Goal: Task Accomplishment & Management: Complete application form

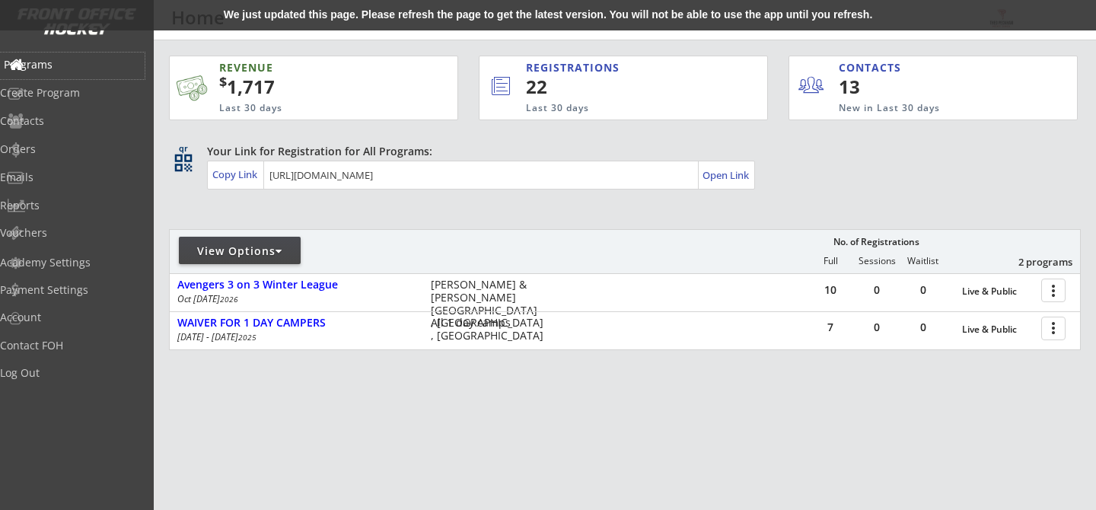
click at [97, 62] on div "Programs" at bounding box center [72, 64] width 137 height 11
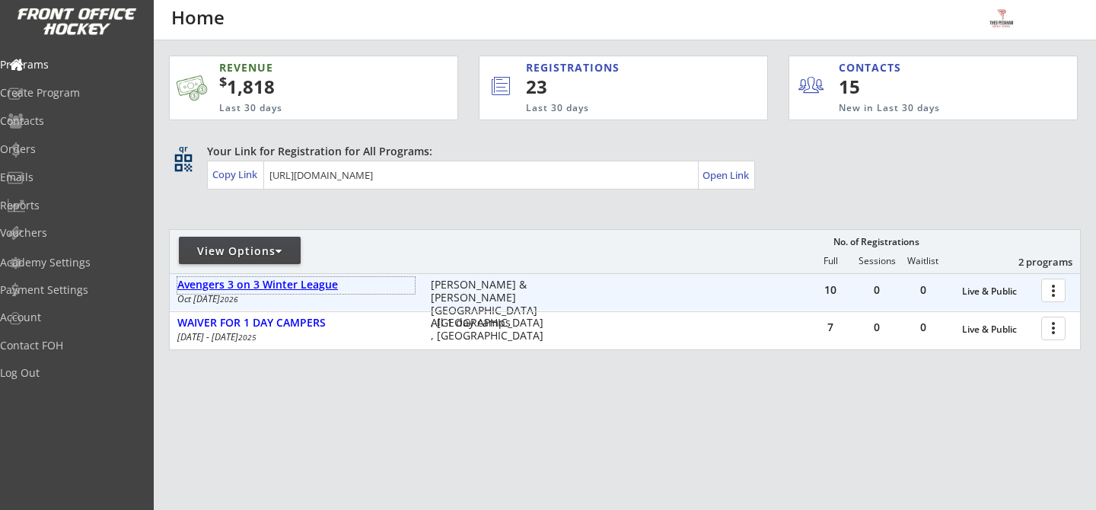
click at [323, 289] on div "Avengers 3 on 3 Winter League" at bounding box center [295, 284] width 237 height 13
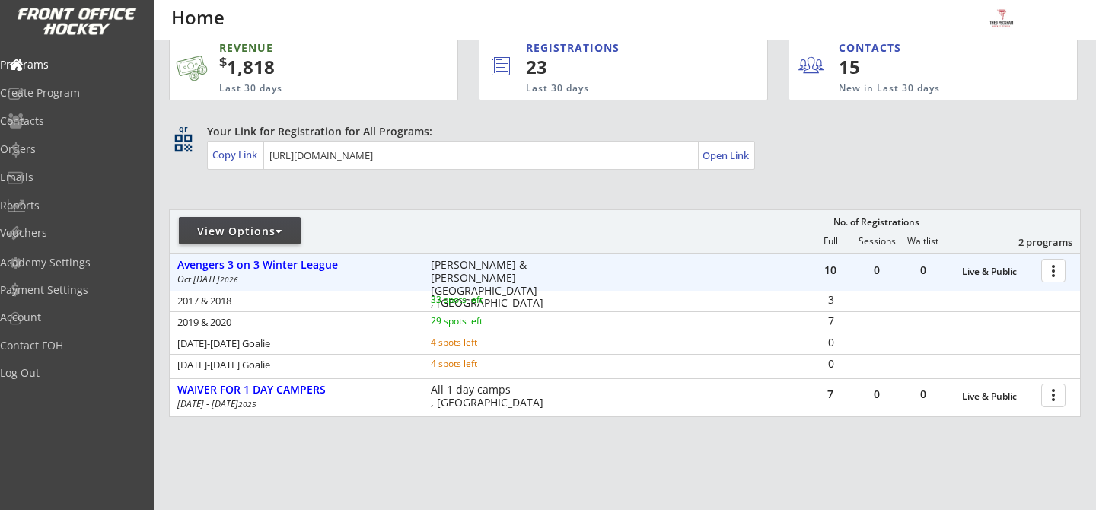
scroll to position [21, 0]
click at [1058, 269] on div at bounding box center [1055, 269] width 27 height 27
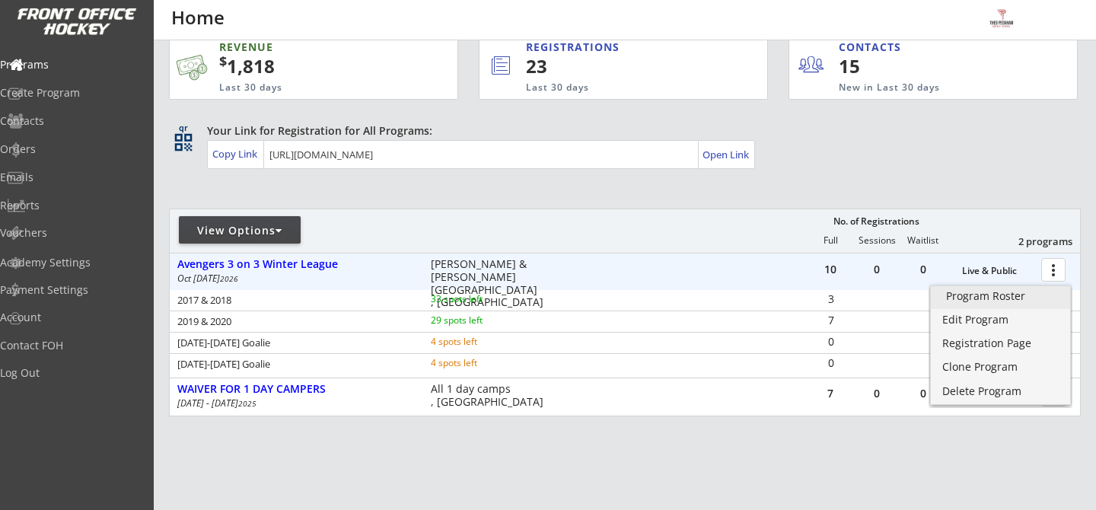
click at [1052, 291] on div "Program Roster" at bounding box center [1000, 296] width 109 height 11
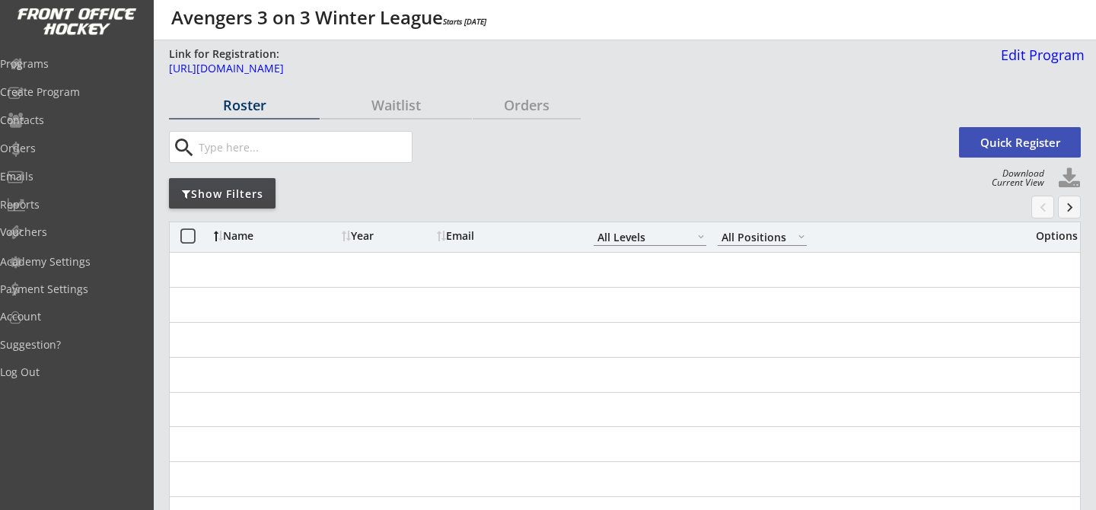
select select ""All Levels""
select select ""All Positions""
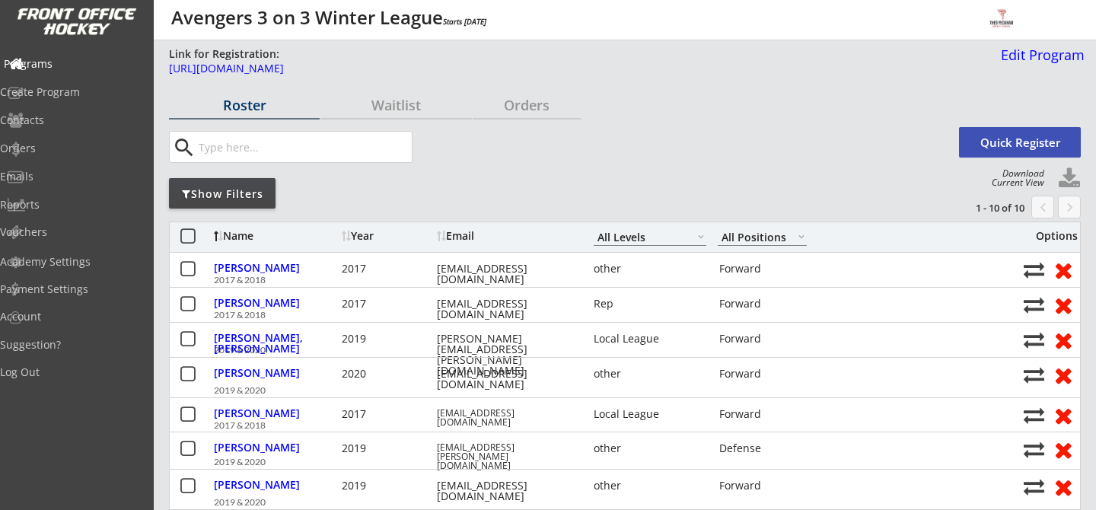
click at [75, 63] on div "Programs" at bounding box center [72, 64] width 137 height 11
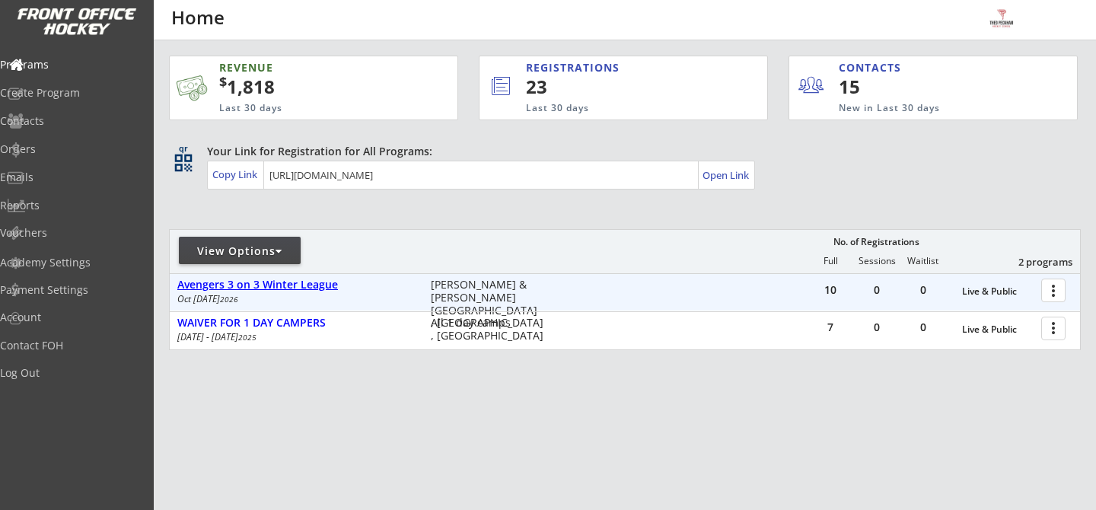
click at [253, 281] on div "Avengers 3 on 3 Winter League" at bounding box center [295, 284] width 237 height 13
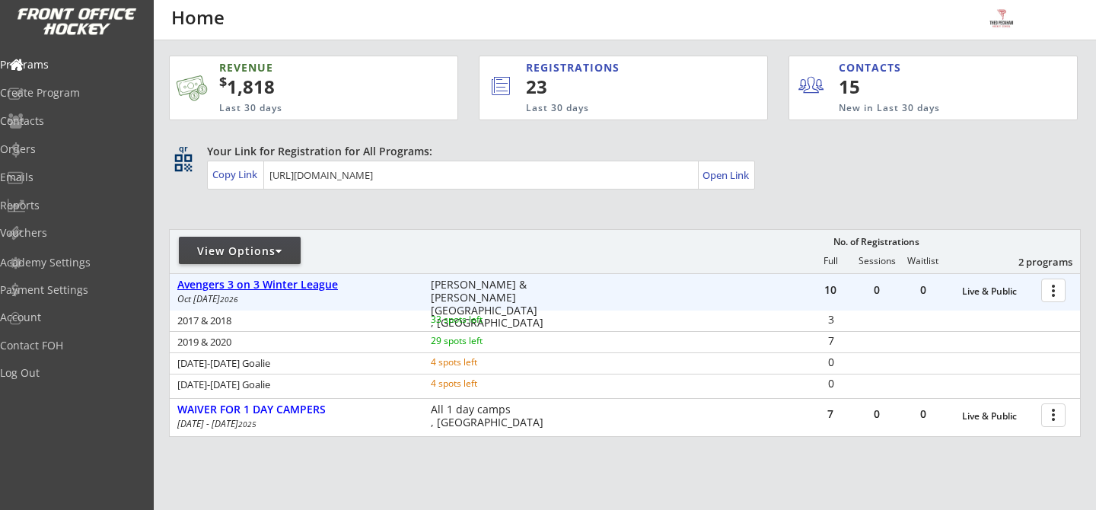
click at [239, 290] on div "Avengers 3 on 3 Winter League" at bounding box center [295, 284] width 237 height 13
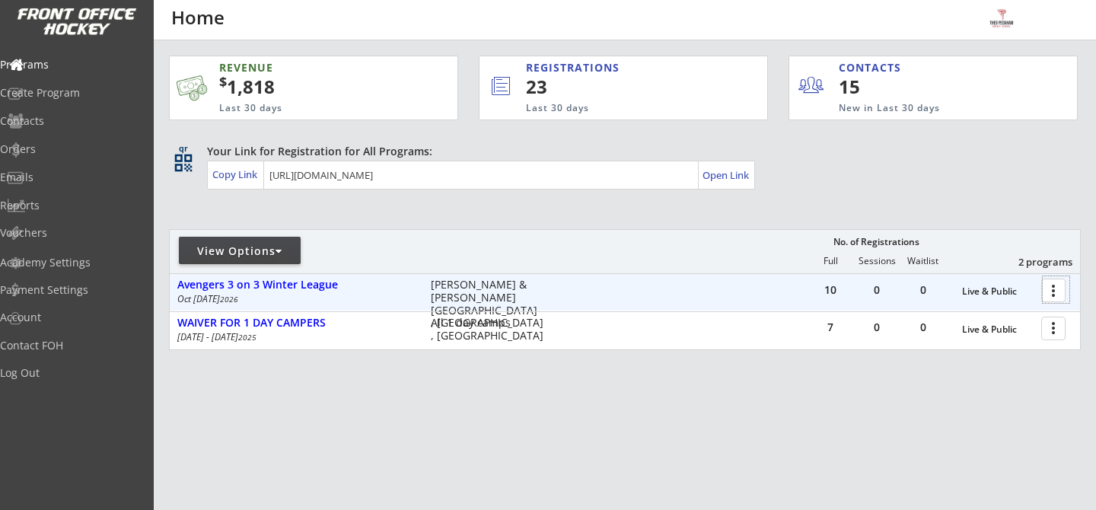
click at [1049, 294] on div at bounding box center [1055, 289] width 27 height 27
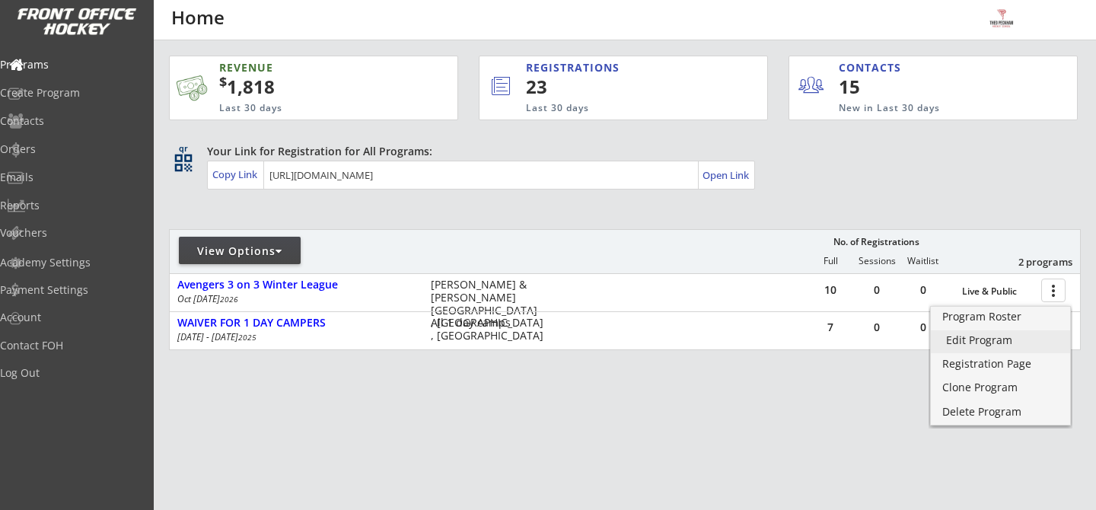
click at [1039, 342] on div "Edit Program" at bounding box center [1000, 340] width 109 height 11
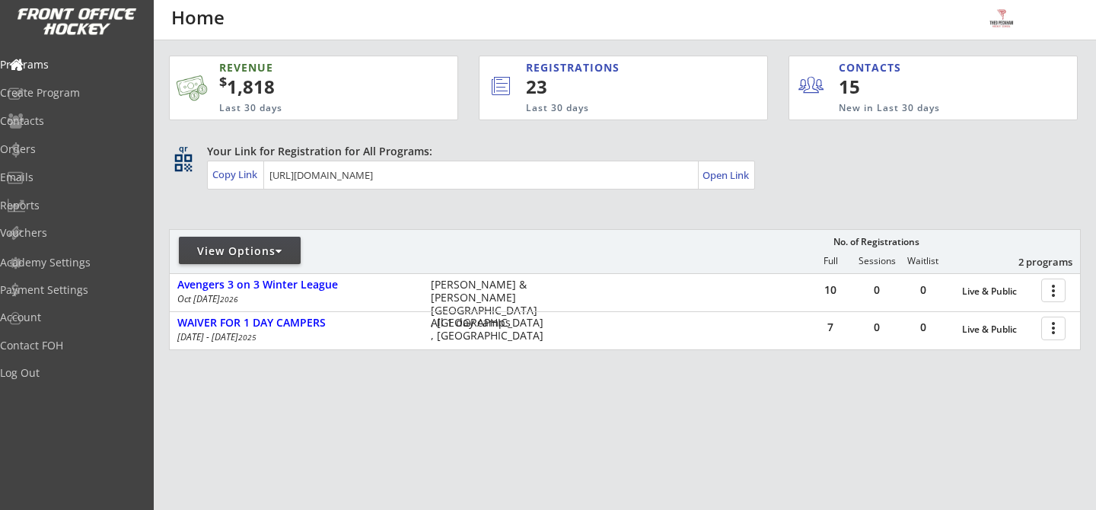
scroll to position [14, 0]
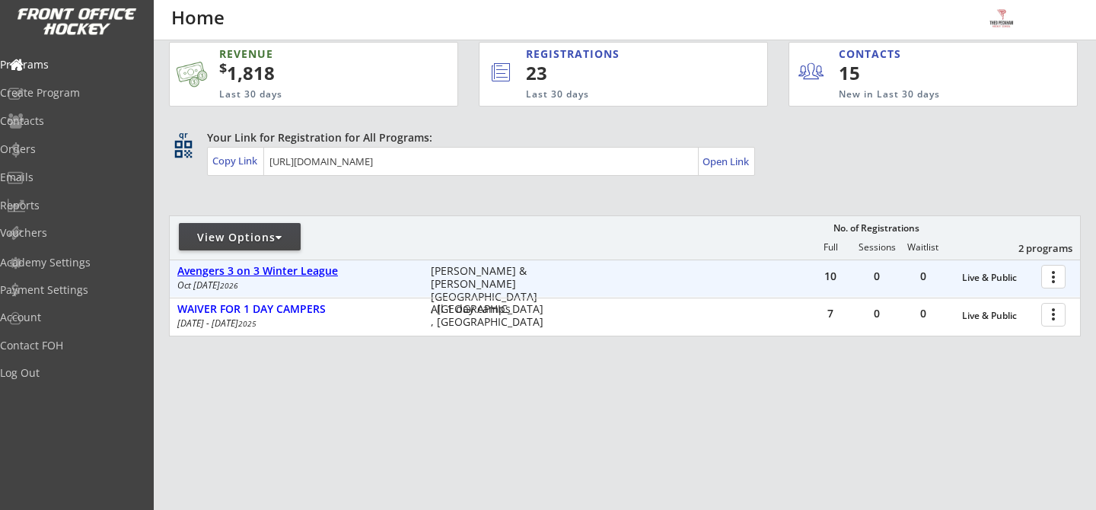
click at [265, 267] on div "Avengers 3 on 3 Winter League" at bounding box center [295, 271] width 237 height 13
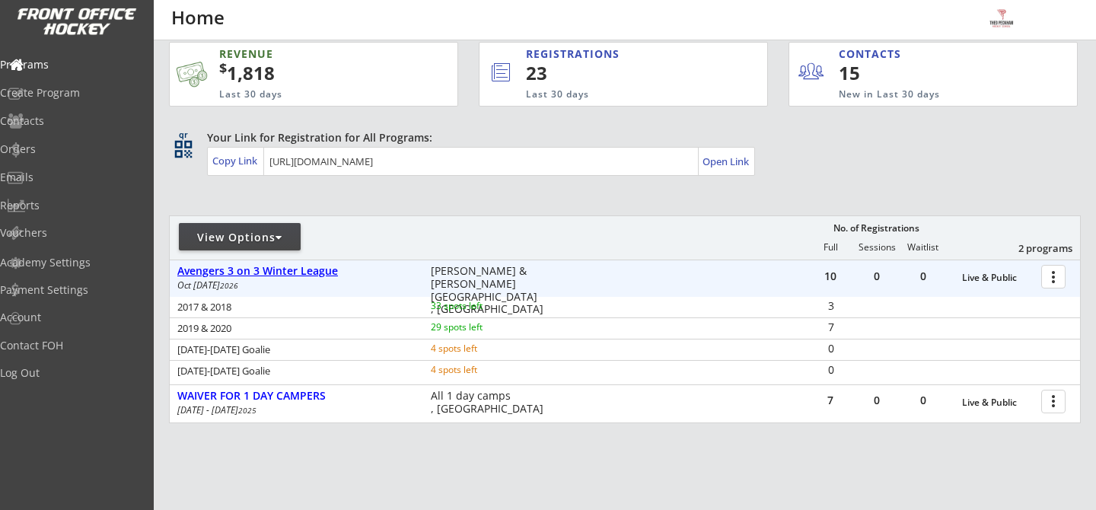
click at [276, 269] on div "Avengers 3 on 3 Winter League" at bounding box center [295, 271] width 237 height 13
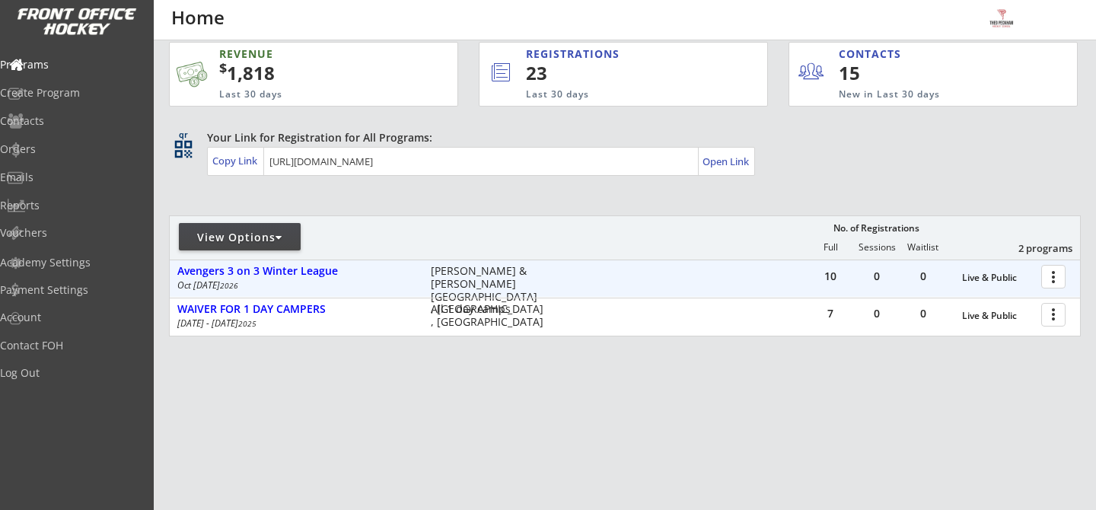
scroll to position [0, 0]
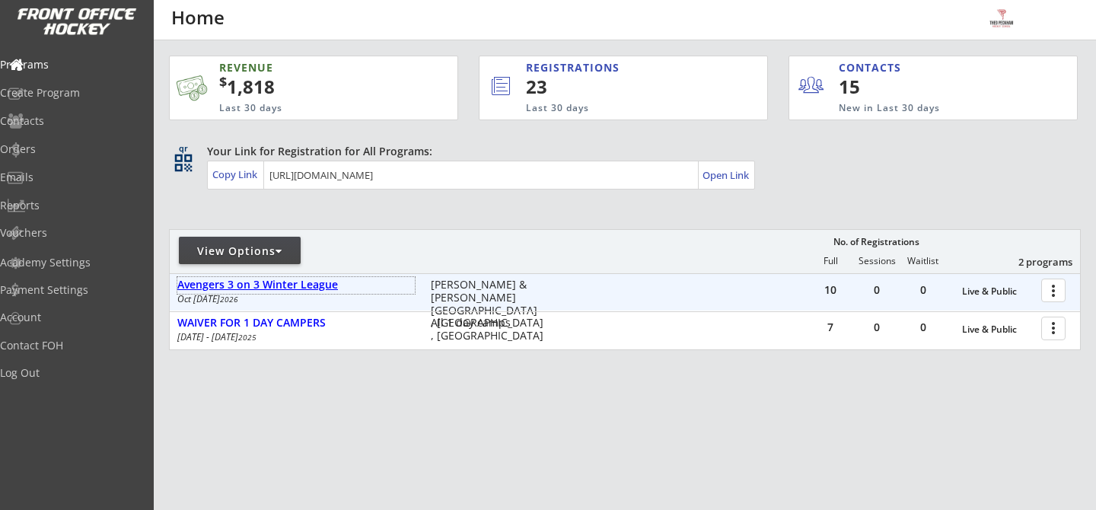
click at [266, 290] on div "Avengers 3 on 3 Winter League" at bounding box center [295, 284] width 237 height 13
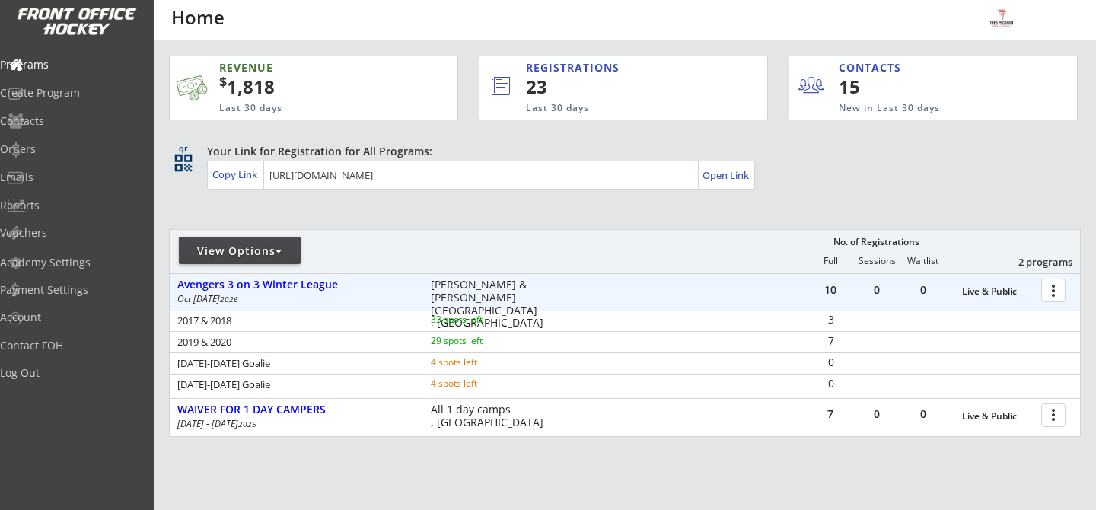
click at [1054, 291] on div at bounding box center [1055, 289] width 27 height 27
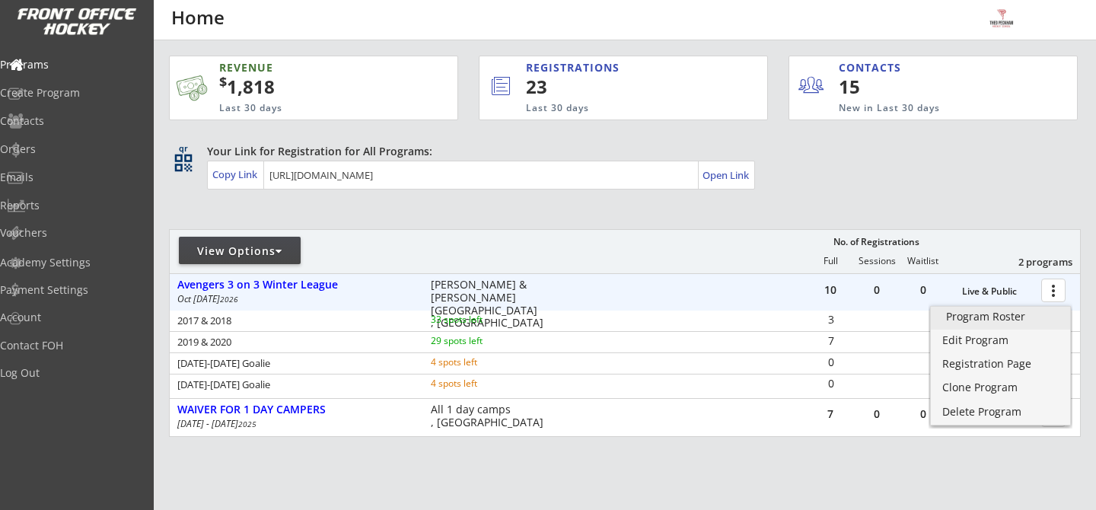
click at [1053, 323] on link "Program Roster" at bounding box center [999, 318] width 139 height 23
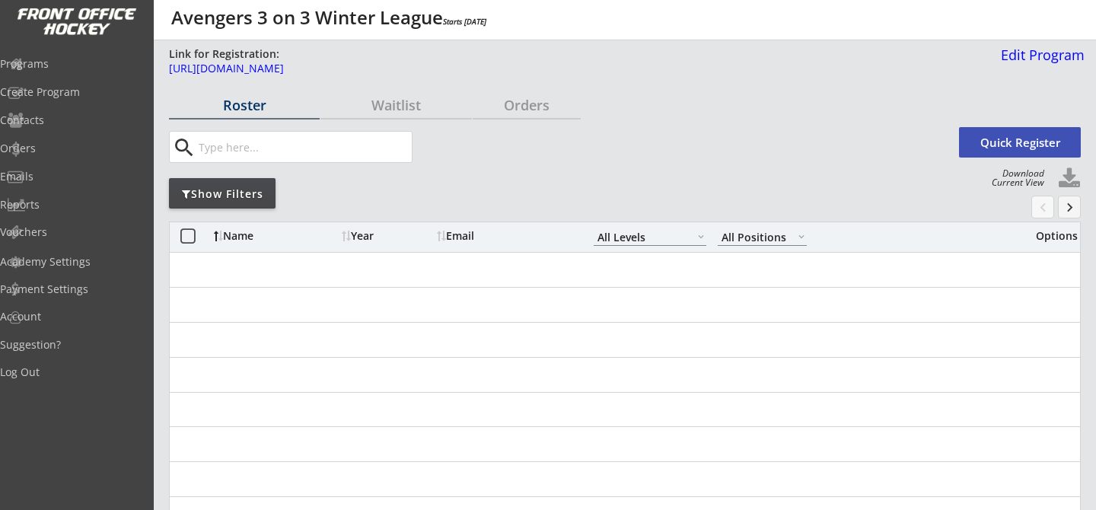
select select ""All Levels""
select select ""All Positions""
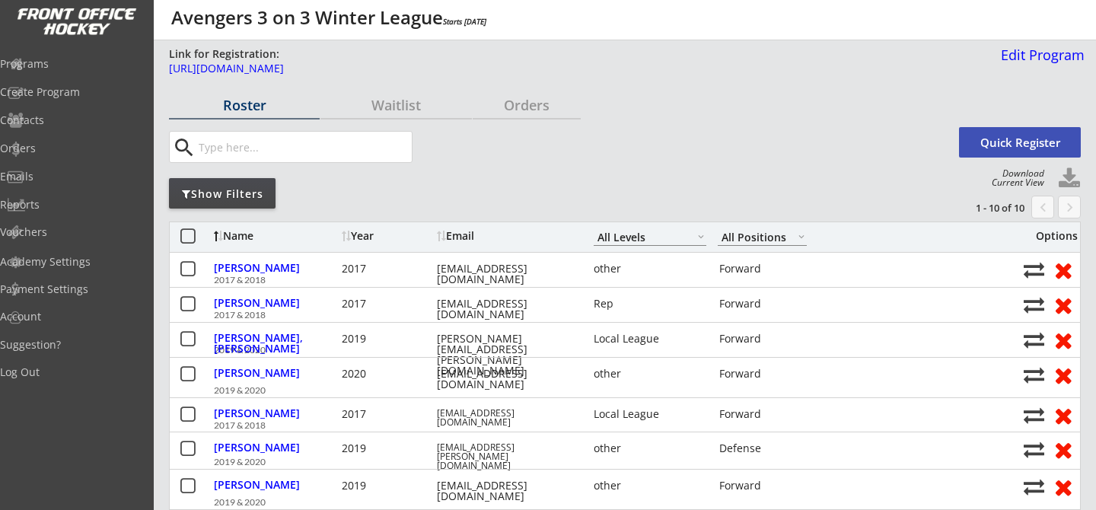
click at [1005, 145] on button "Quick Register" at bounding box center [1020, 142] width 122 height 30
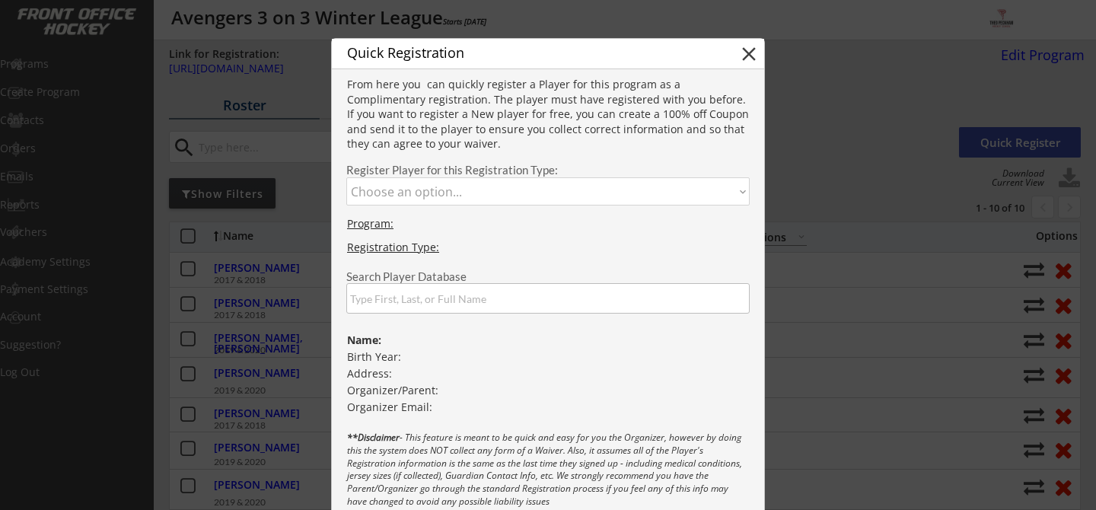
click at [525, 192] on select "Choose an option... 2017 & 2018 2019 & 2020 [DATE]-[DATE] Goalie [DATE]-[DATE] …" at bounding box center [547, 191] width 403 height 28
select select ""1348695171700984260__LOOKUP__1755895530099x938988377781305300""
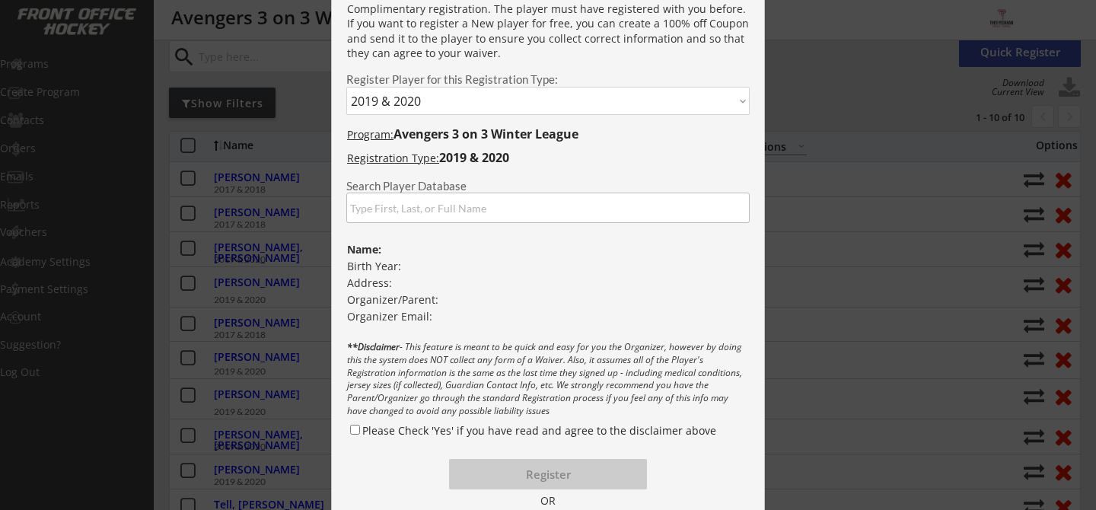
scroll to position [90, 0]
click at [519, 215] on input "input" at bounding box center [547, 208] width 403 height 30
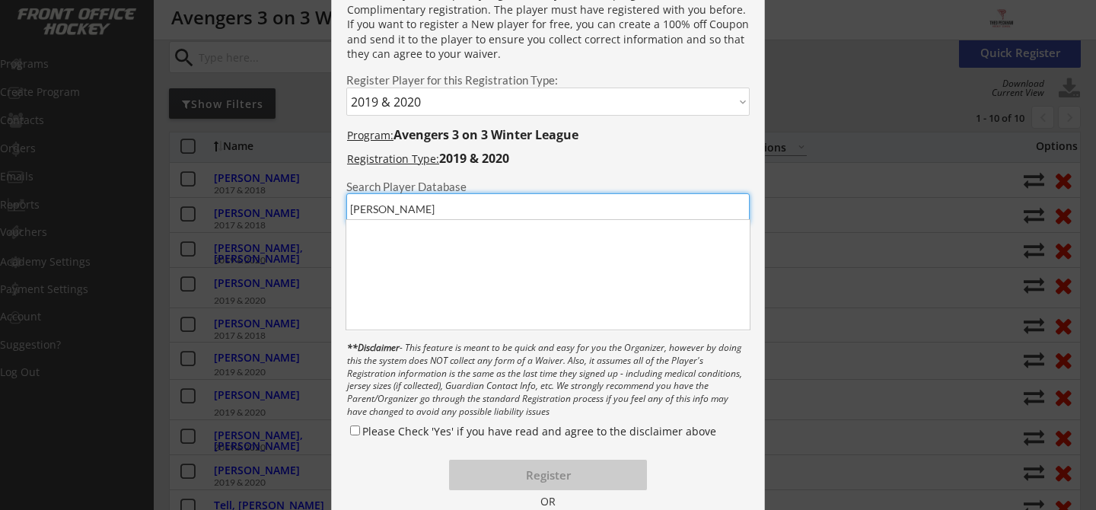
type input "J"
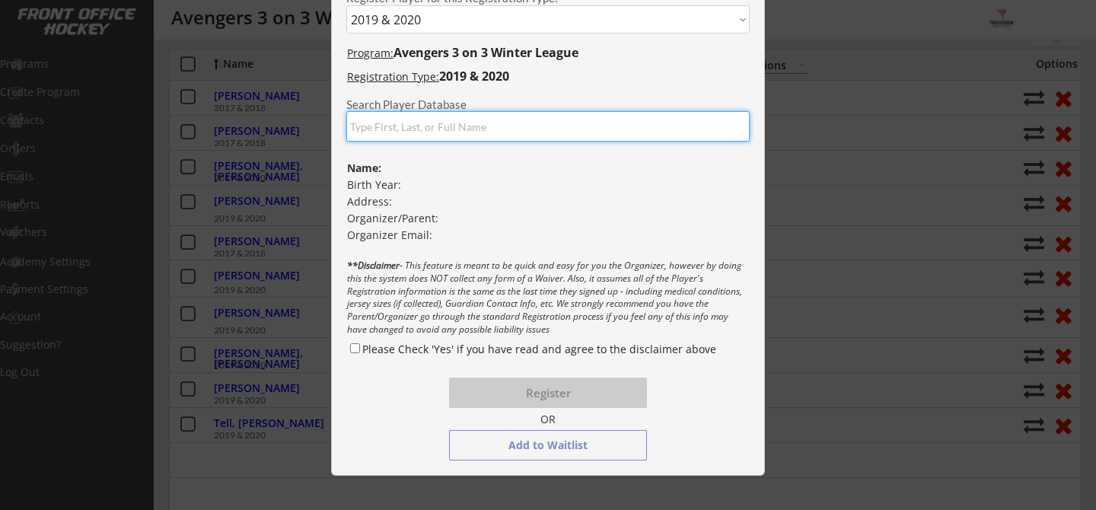
scroll to position [176, 0]
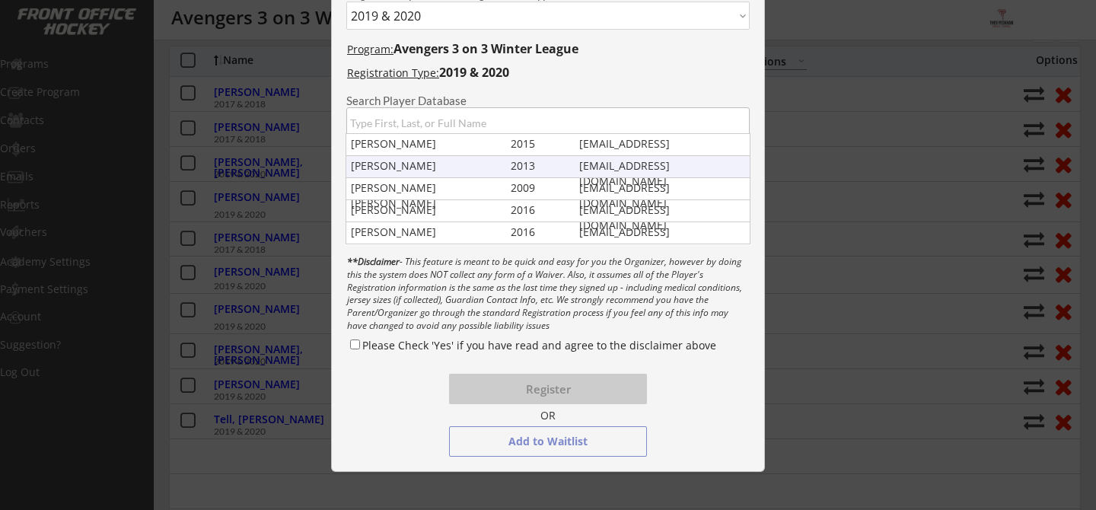
click at [383, 174] on div "Program: Avengers 3 on 3 Winter League Registration Type: 2019 & 2020 Bridget R…" at bounding box center [548, 245] width 432 height 426
click at [415, 300] on div "**Disclaimer - This feature is meant to be quick and easy for you the Organizer…" at bounding box center [548, 295] width 432 height 78
click at [396, 386] on div "Program: Avengers 3 on 3 Winter League Registration Type: 2019 & 2020 Bridget R…" at bounding box center [548, 245] width 432 height 426
click at [854, 220] on div at bounding box center [548, 255] width 1096 height 510
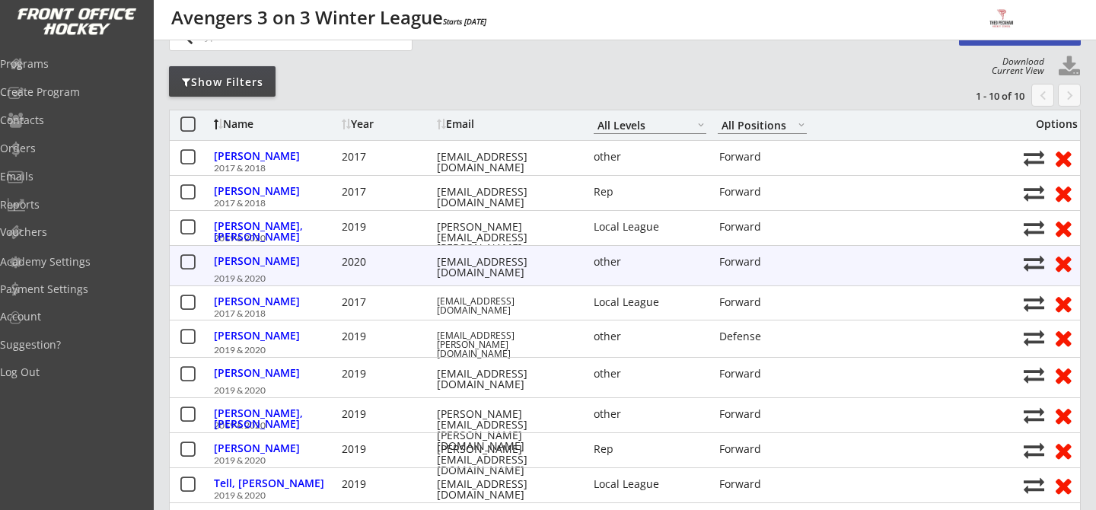
scroll to position [0, 0]
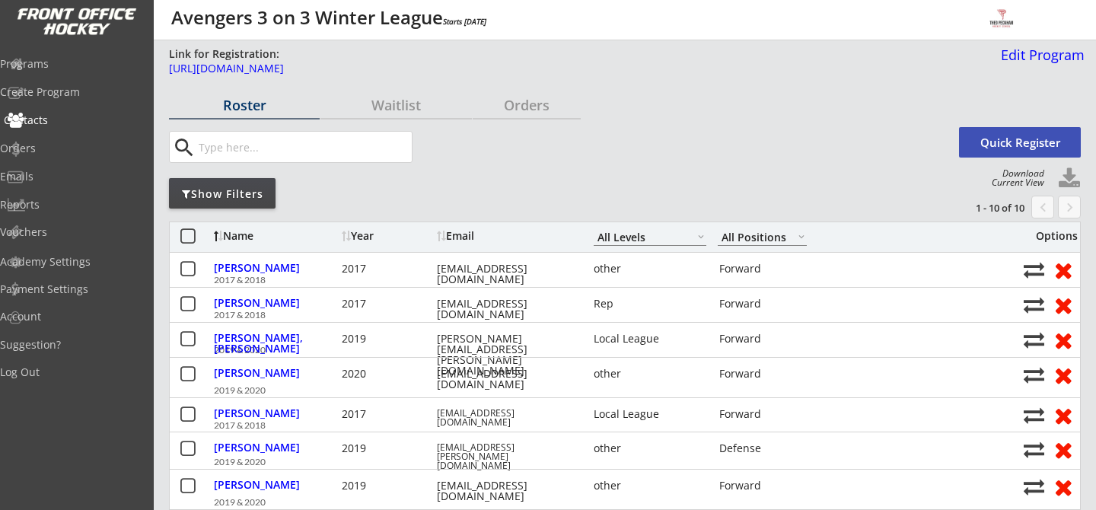
click at [64, 116] on div "Contacts" at bounding box center [72, 120] width 137 height 11
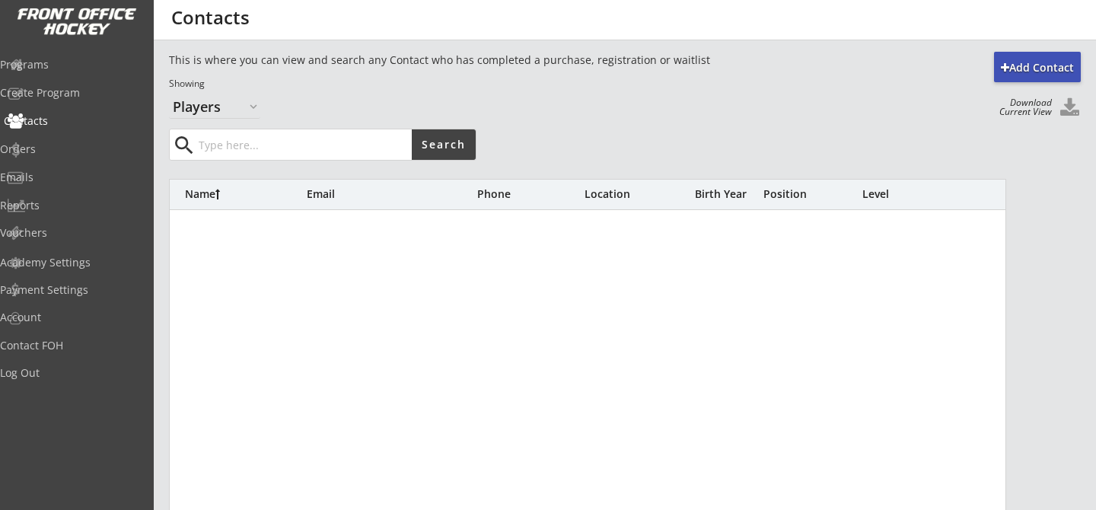
select select ""Players""
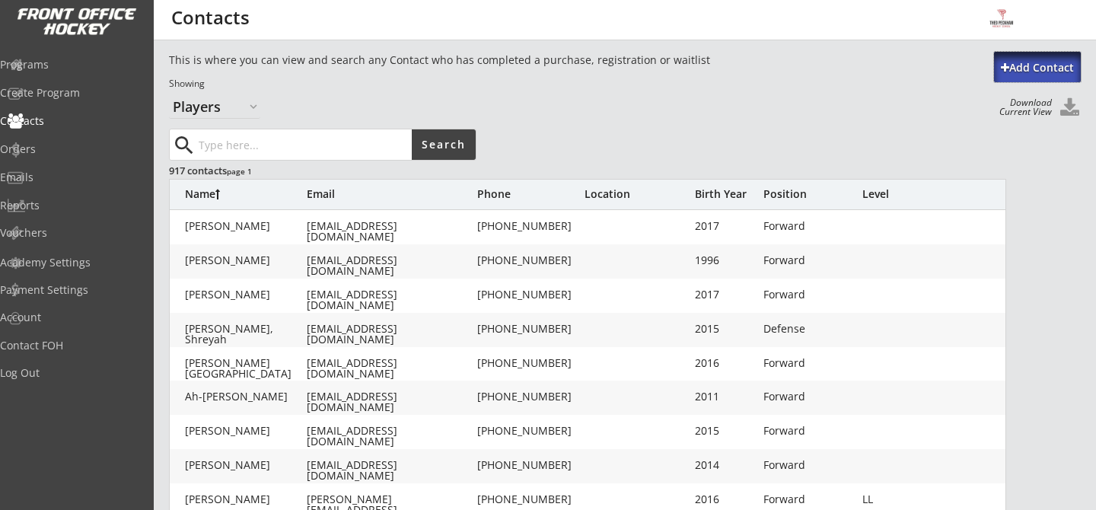
click at [1060, 66] on div "Add Contact" at bounding box center [1037, 67] width 87 height 15
select select ""Organizer""
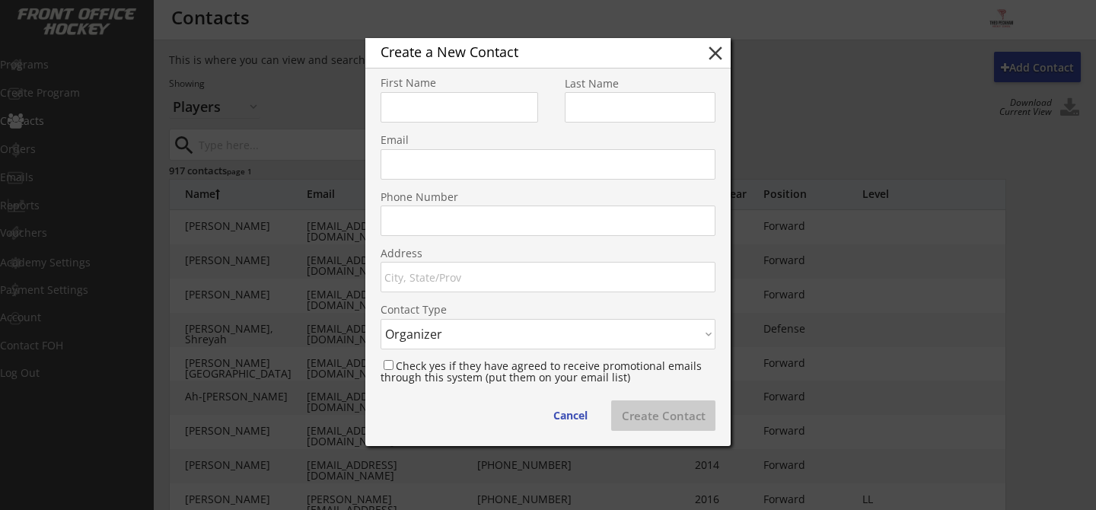
click at [511, 339] on select "Contact Type Organizer Registrant" at bounding box center [547, 334] width 335 height 30
click at [461, 107] on input "input" at bounding box center [458, 107] width 157 height 30
type input "Matthew"
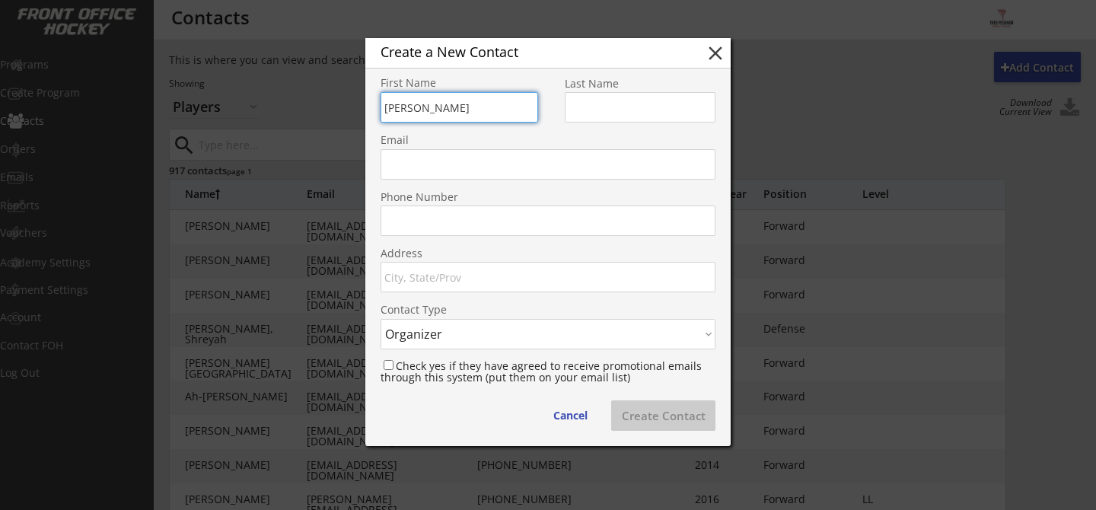
type input "[PERSON_NAME]"
type input "kussmann.matthew@gmail.com"
type input "(647) 213-2523"
type input "Walkerton"
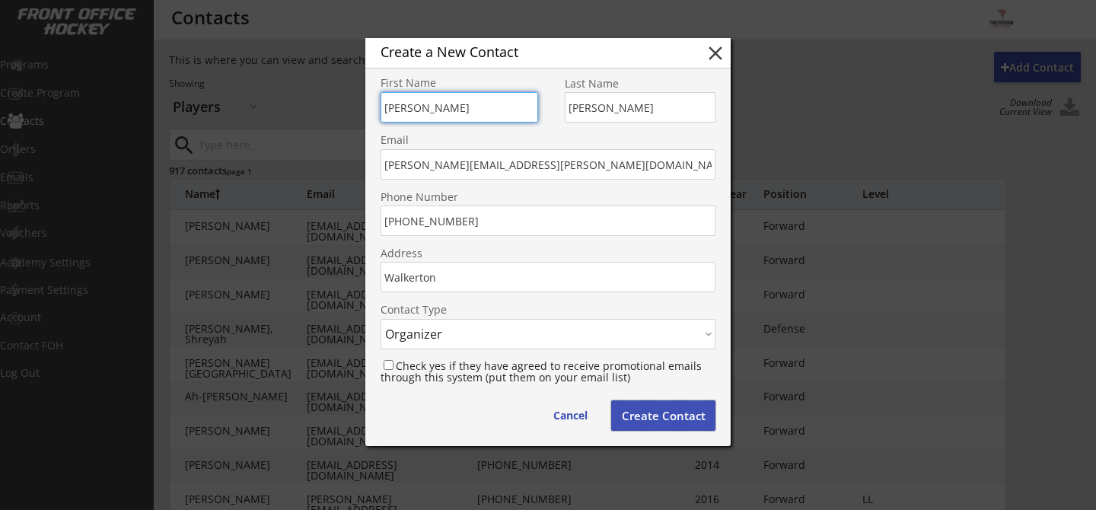
click at [671, 413] on button "Create Contact" at bounding box center [663, 415] width 104 height 30
click at [657, 415] on button "Create Contact" at bounding box center [663, 415] width 104 height 30
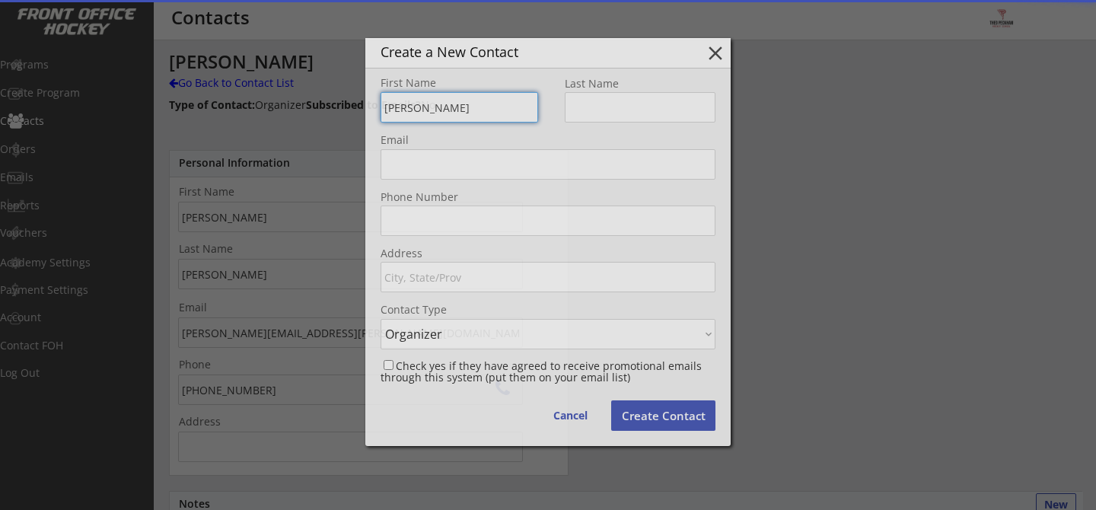
type input "Walkerton, ON N0G 2V0, Canada"
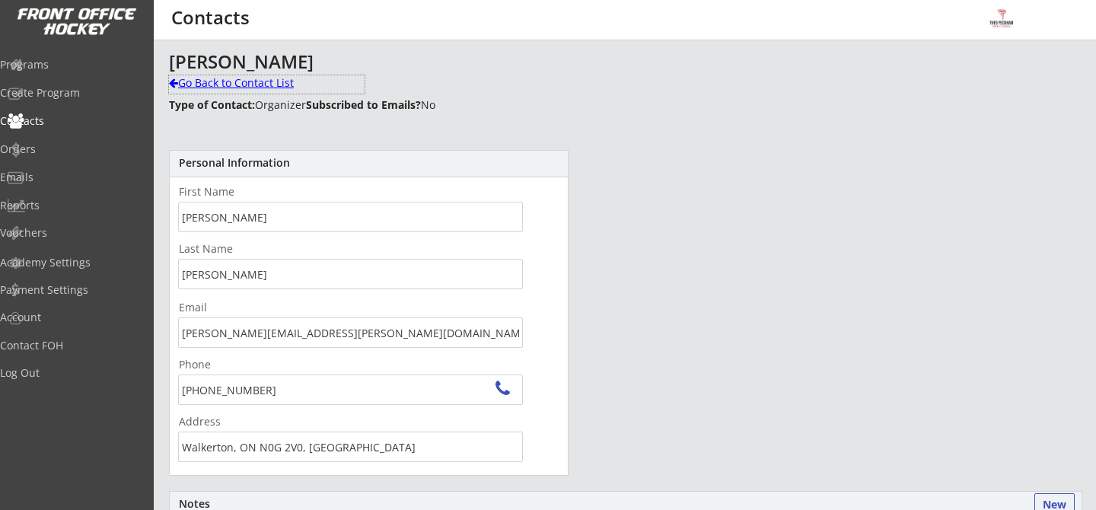
click at [212, 80] on div "Go Back to Contact List" at bounding box center [267, 82] width 196 height 15
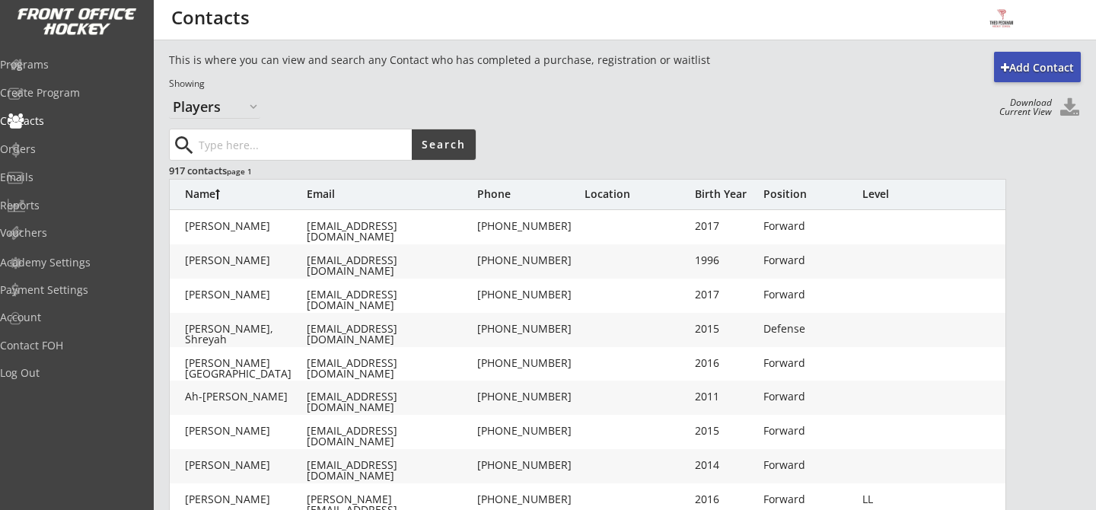
click at [264, 138] on input "input" at bounding box center [304, 144] width 216 height 30
type input "kuss"
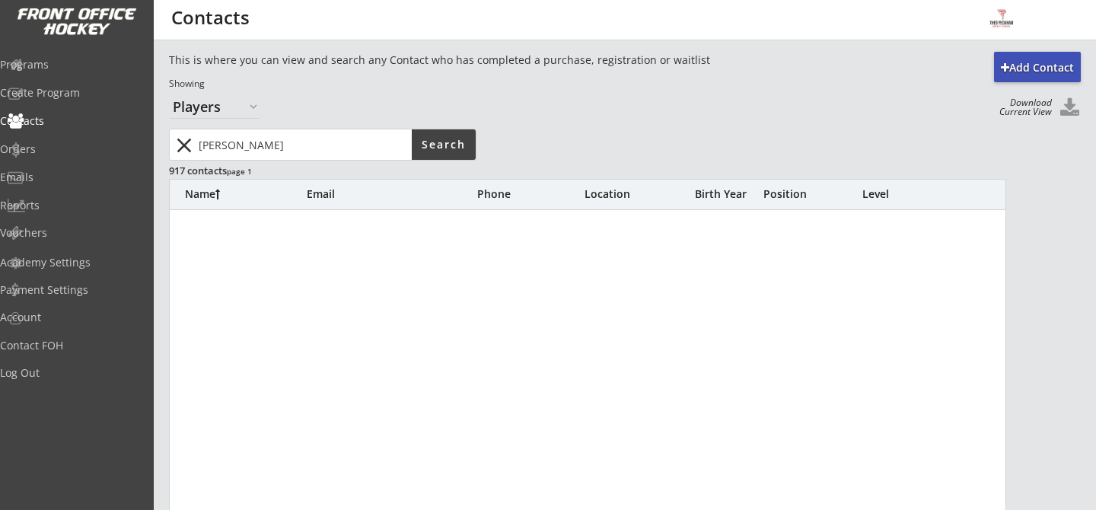
click at [236, 108] on select "Organizers Players" at bounding box center [214, 106] width 91 height 24
select select ""Organizers""
click at [351, 143] on input "input" at bounding box center [304, 144] width 216 height 30
click at [441, 150] on button "Search" at bounding box center [444, 144] width 64 height 30
click at [332, 138] on input "input" at bounding box center [304, 144] width 216 height 30
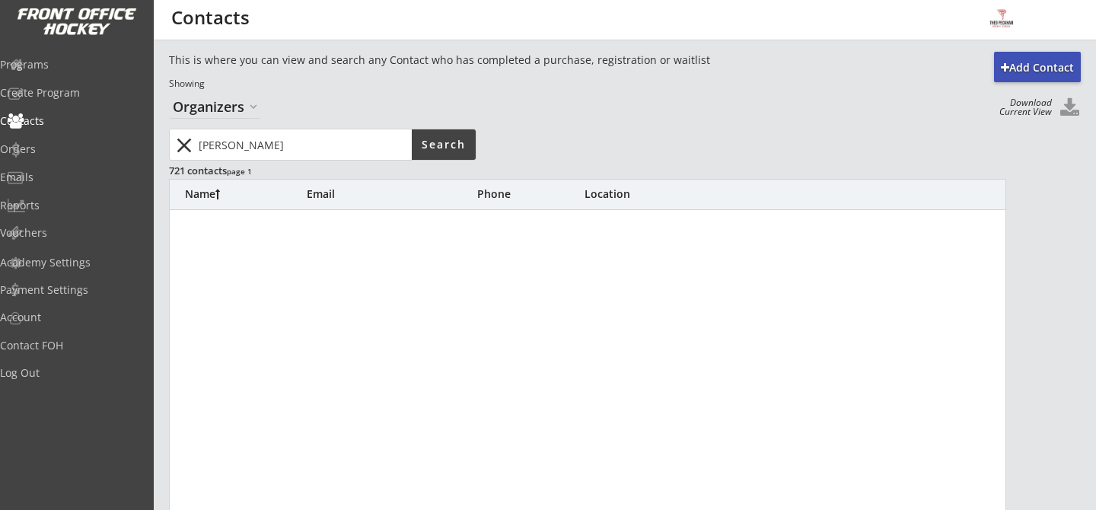
type input "kussmann"
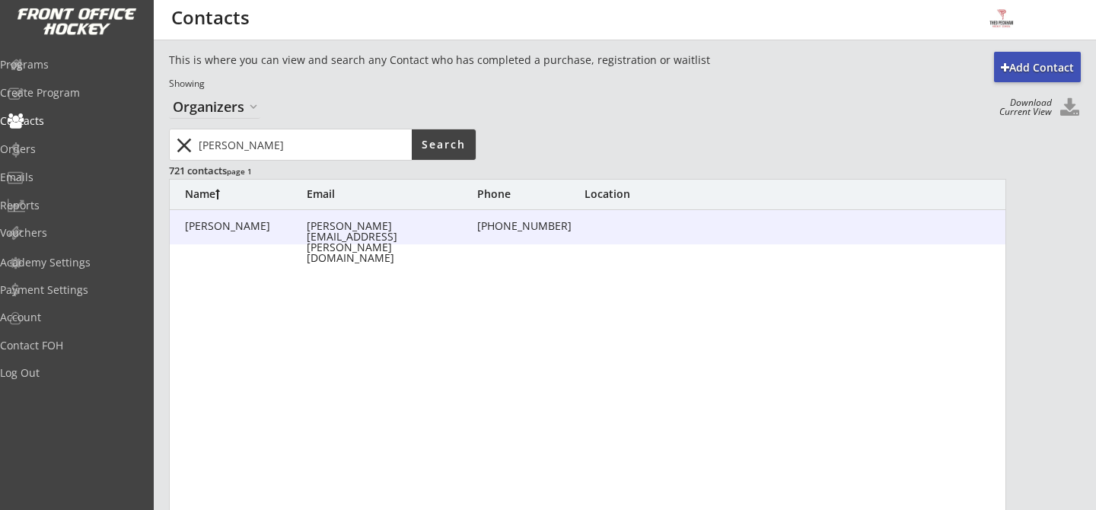
click at [327, 221] on div "kussmann.matthew@gmail.com" at bounding box center [390, 242] width 167 height 43
type input "Matthew"
type input "Kussmann"
type input "kussmann.matthew@gmail.com"
type input "(647) 213-2523"
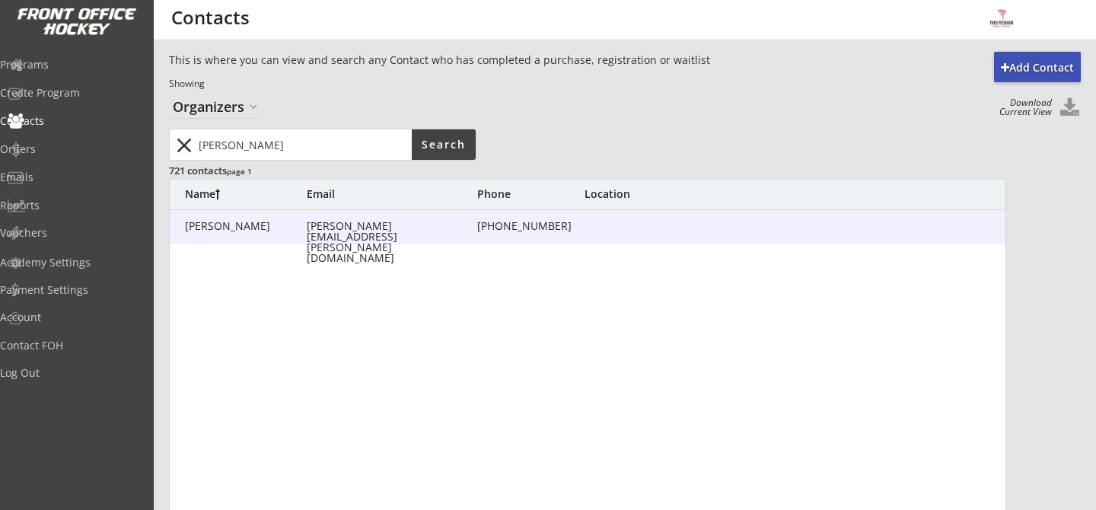
type input "Walkerton, ON N0G 2V0, Canada"
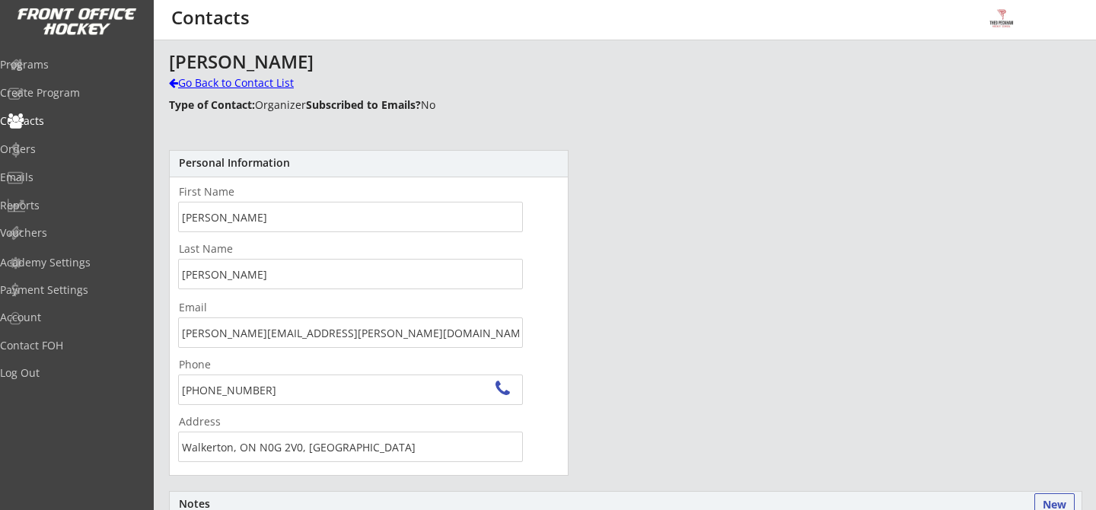
click at [212, 76] on div "Go Back to Contact List" at bounding box center [267, 82] width 196 height 15
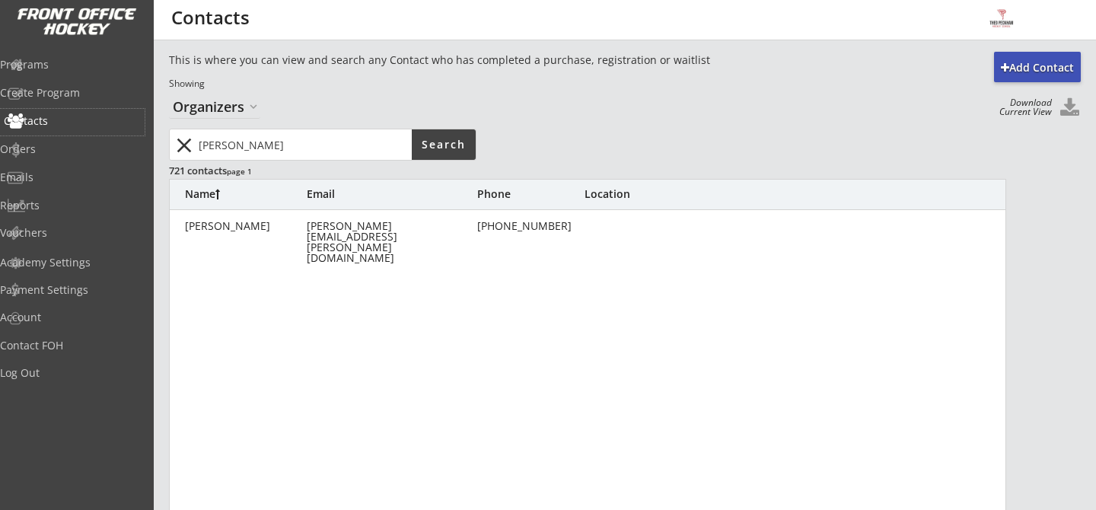
click at [40, 126] on div "Contacts" at bounding box center [72, 121] width 137 height 11
click at [64, 116] on div "Contacts" at bounding box center [72, 121] width 137 height 11
type input "Matthew"
type input "Kussmann"
type input "kussmann.matthew@gmail.com"
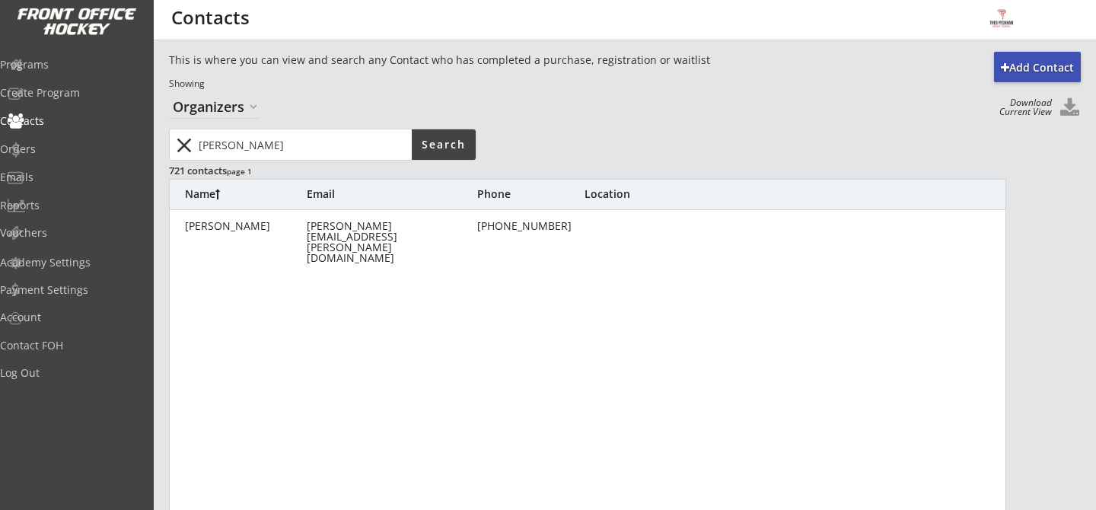
type input "(647) 213-2523"
type input "Walkerton, ON N0G 2V0, Canada"
type input "Matthew"
type input "Kussmann"
type input "kussmann.matthew@gmail.com"
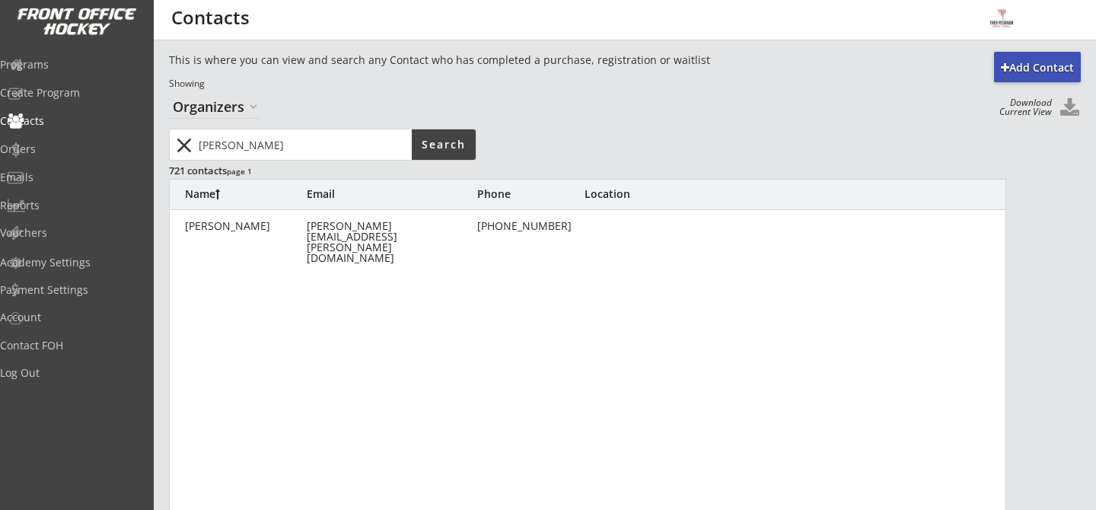
type input "(647) 213-2523"
type input "Walkerton, ON N0G 2V0, Canada"
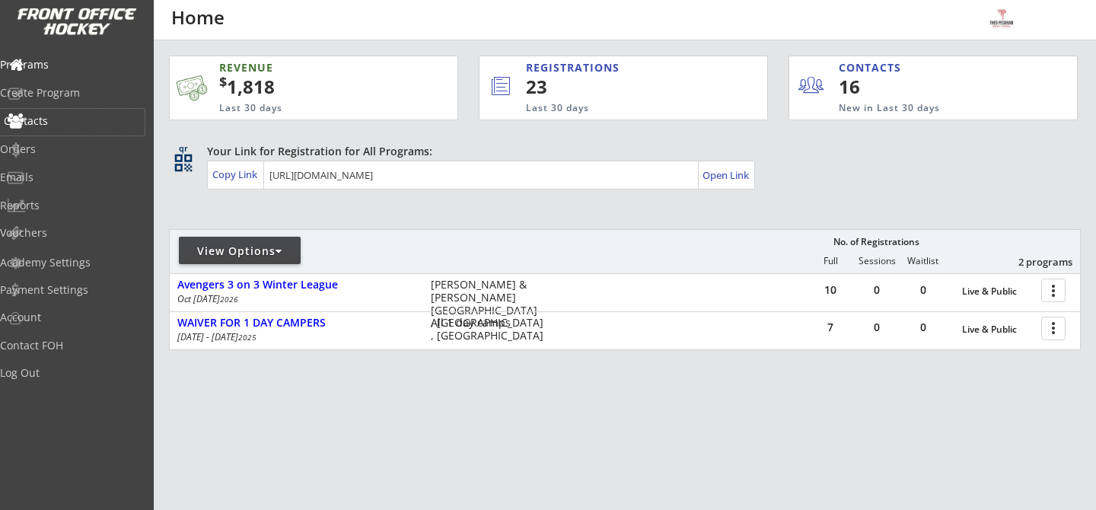
click at [56, 116] on div "Contacts" at bounding box center [72, 121] width 137 height 11
select select ""Players""
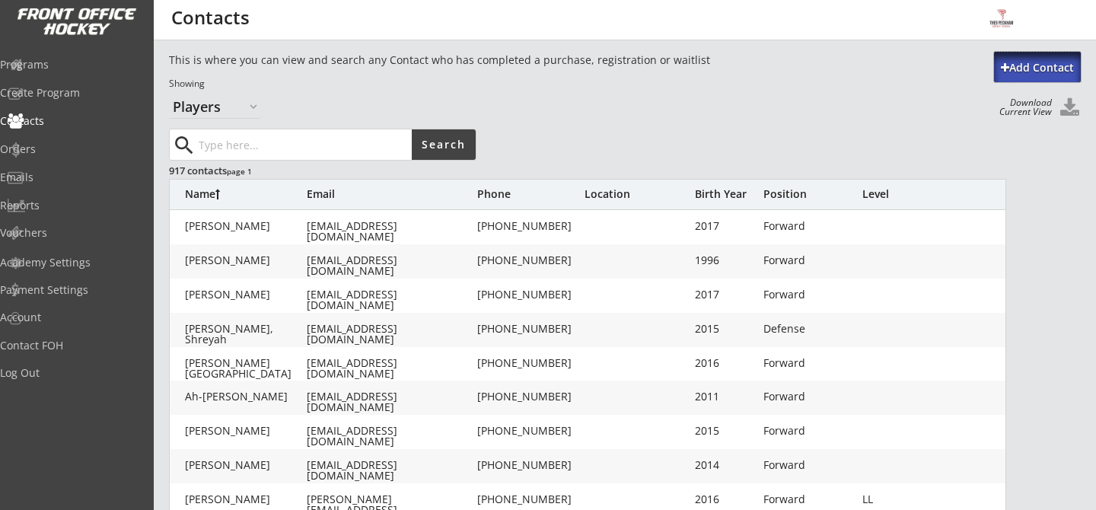
click at [1035, 62] on div "Add Contact" at bounding box center [1037, 67] width 87 height 15
select select ""Organizer""
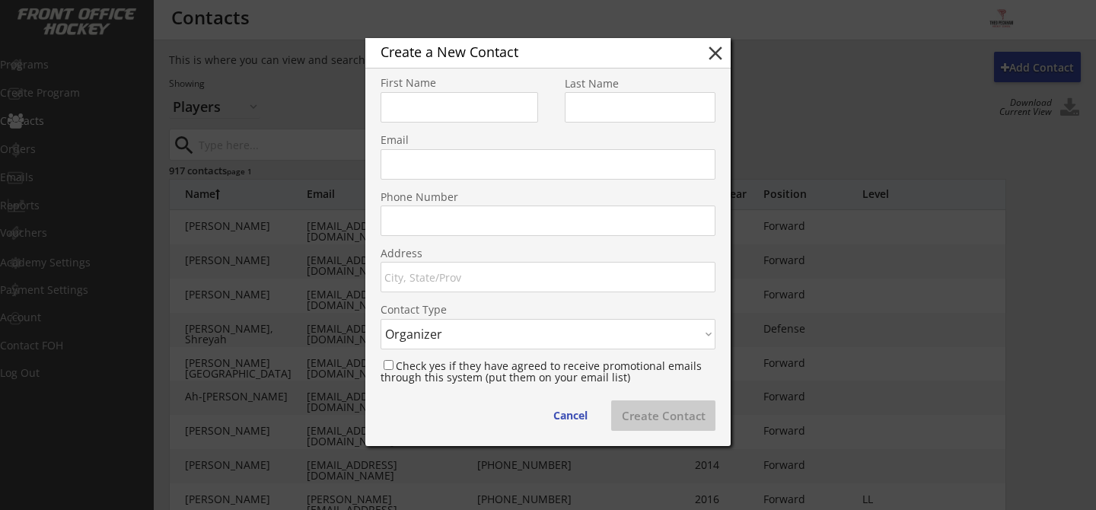
click at [472, 106] on input "input" at bounding box center [458, 107] width 157 height 30
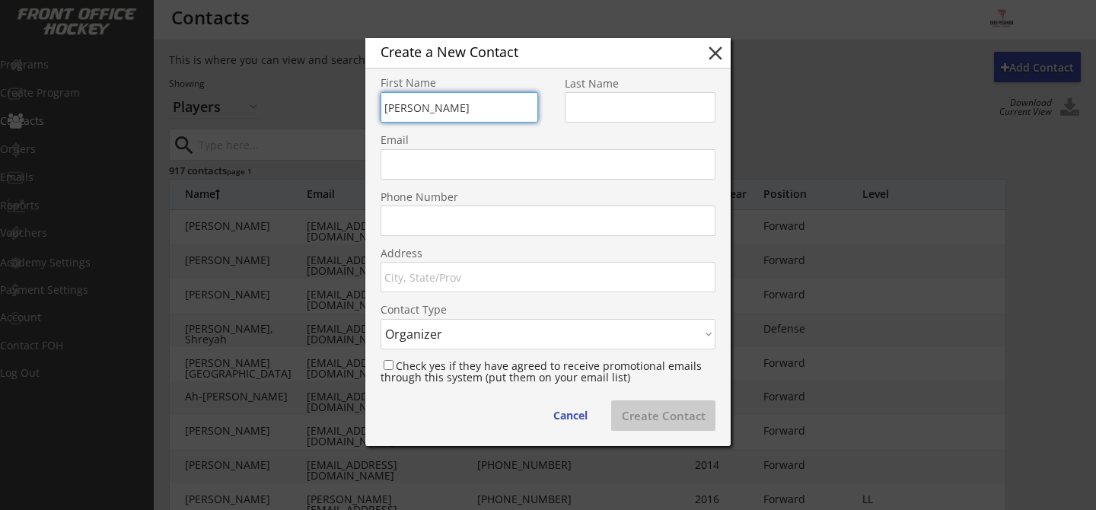
type input "Jay"
click at [652, 105] on input "input" at bounding box center [640, 107] width 151 height 30
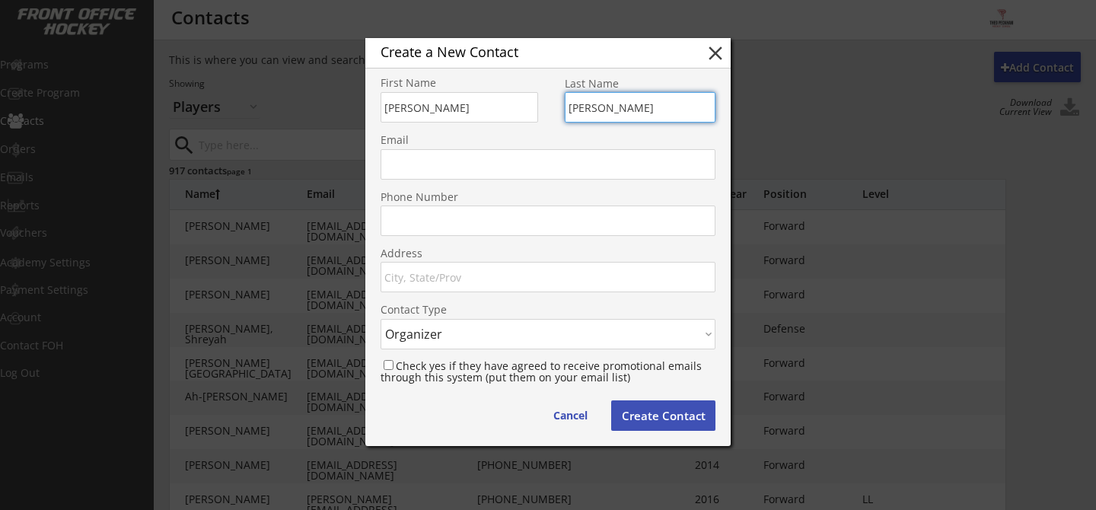
type input "Kussmann"
click at [447, 228] on input "input" at bounding box center [547, 220] width 335 height 30
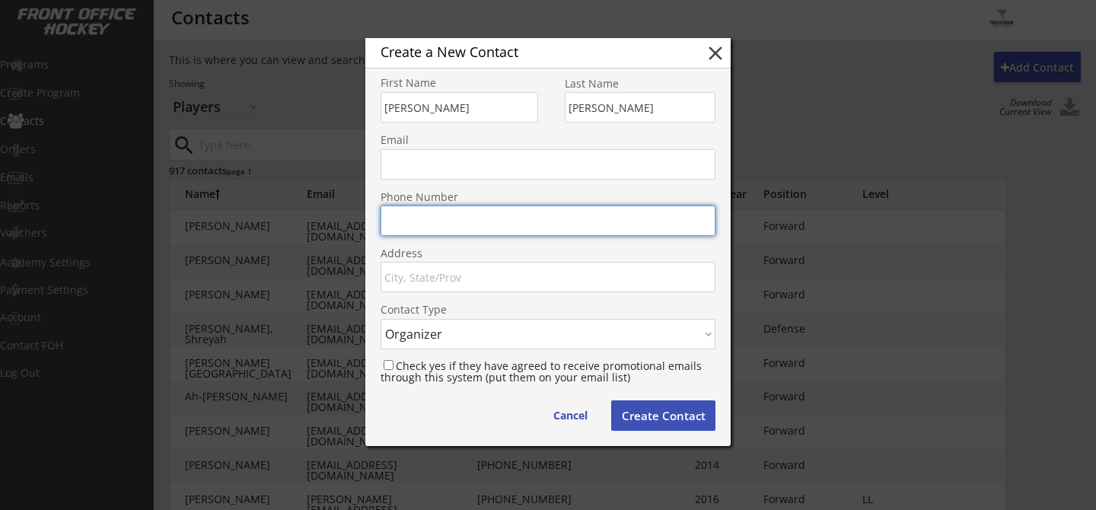
type input "(647) 213-2523"
type input "kussmann.matthew@gmail.com"
type input "Walkerton"
click at [479, 339] on select "Contact Type Organizer Registrant" at bounding box center [547, 334] width 335 height 30
select select ""Registrant""
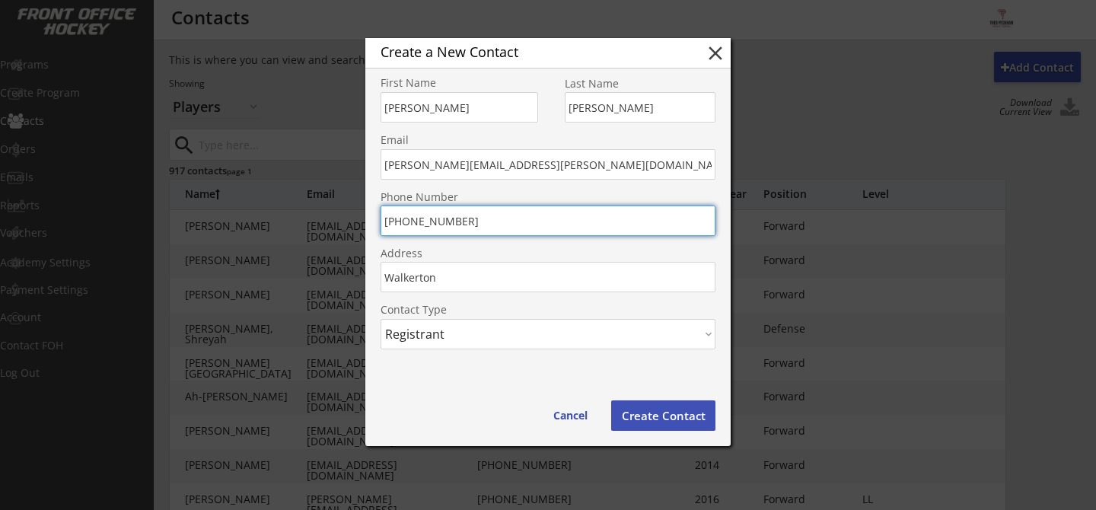
click at [670, 418] on button "Create Contact" at bounding box center [663, 415] width 104 height 30
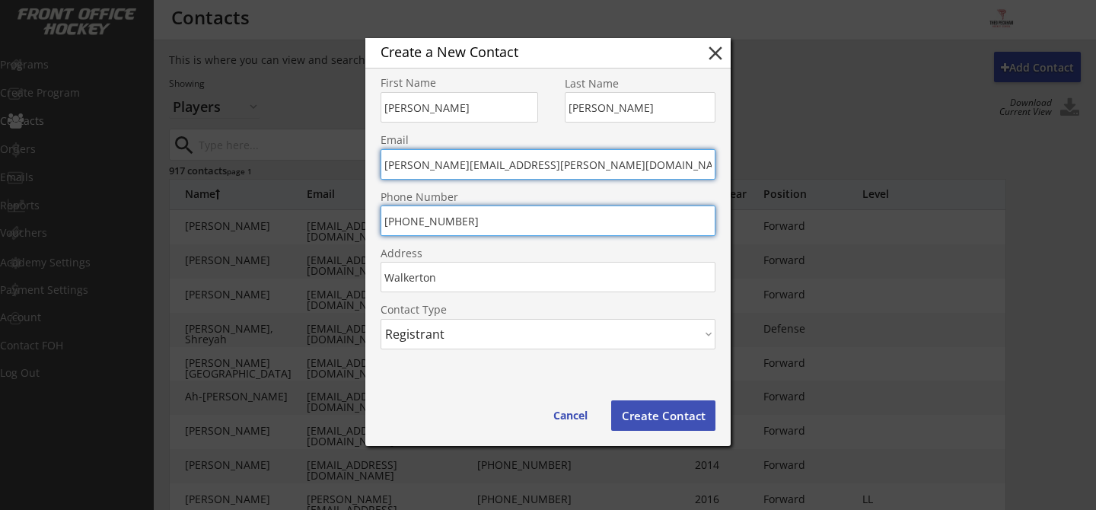
click at [547, 167] on input "kussmann.matthew@gmail.com" at bounding box center [547, 164] width 335 height 30
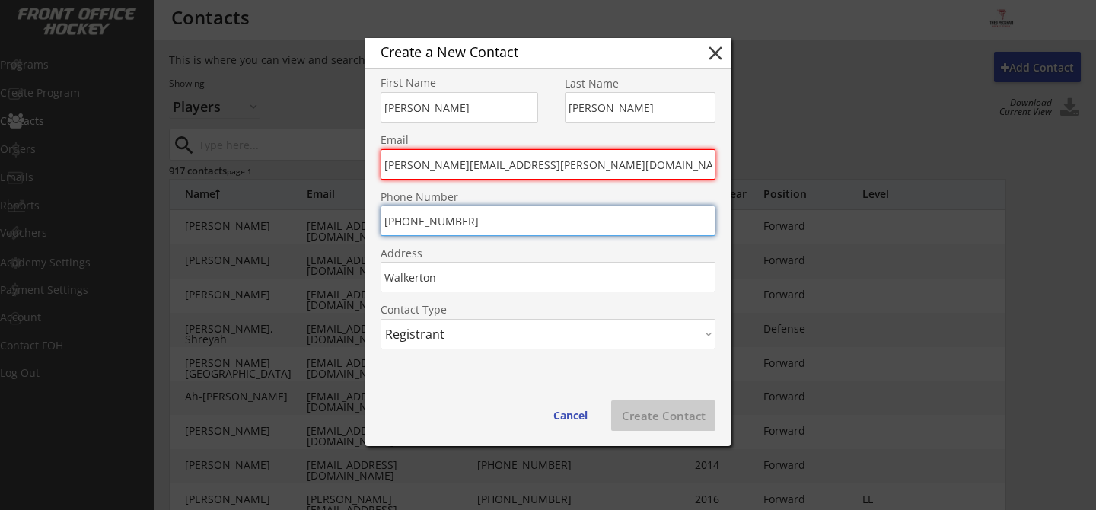
type input "emily.kussmann@gmail.com"
click at [493, 378] on div "Create a New Contact close First Name Last Name Email emily.kussmann@gmail.com …" at bounding box center [547, 242] width 365 height 408
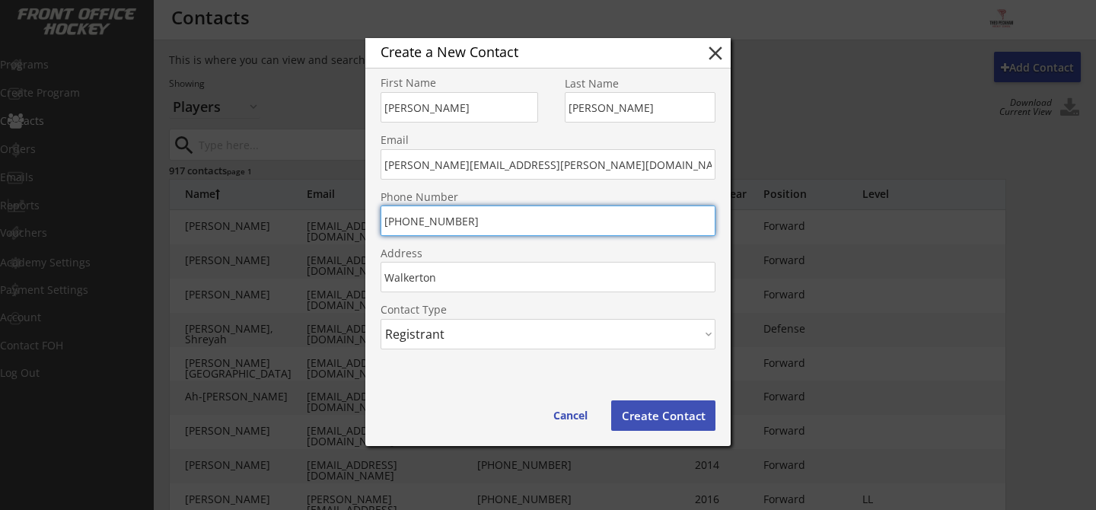
click at [638, 408] on button "Create Contact" at bounding box center [663, 415] width 104 height 30
select select ""Organizer""
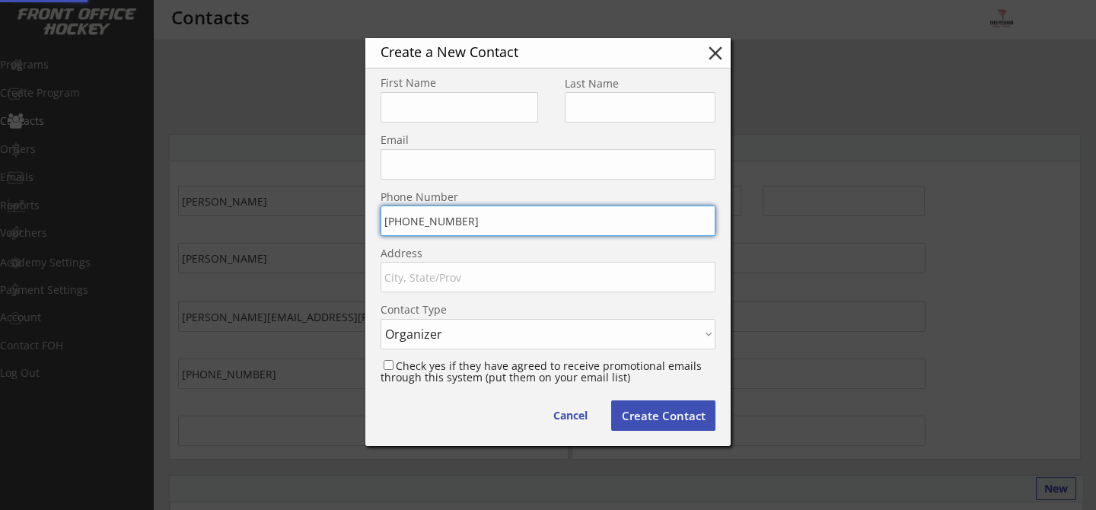
type input "Walkerton, ON N0G 2V0, Canada"
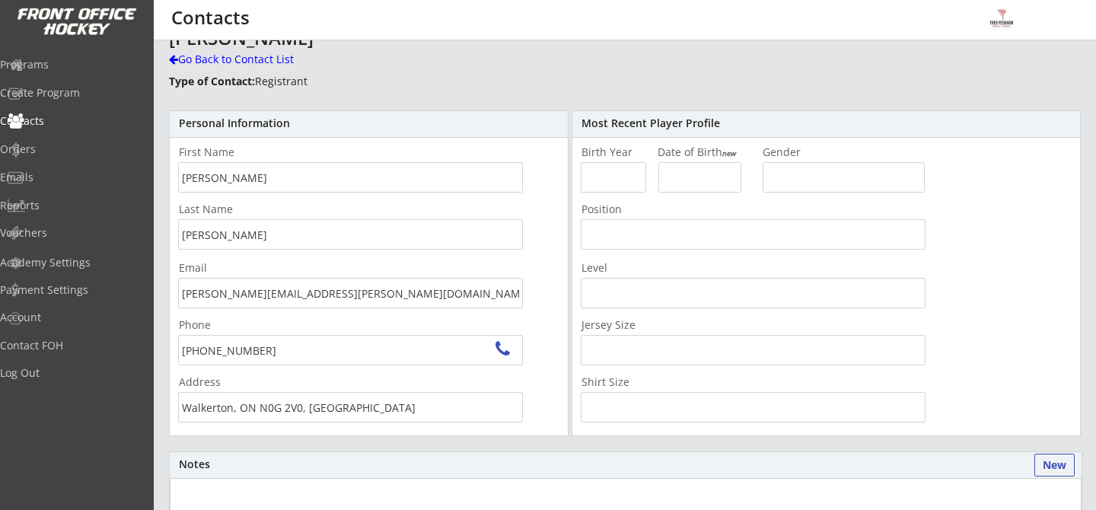
scroll to position [25, 0]
click at [622, 185] on input "input" at bounding box center [612, 176] width 65 height 30
type input "2020"
click at [705, 177] on input "input" at bounding box center [699, 176] width 83 height 30
type input "01/04/2020"
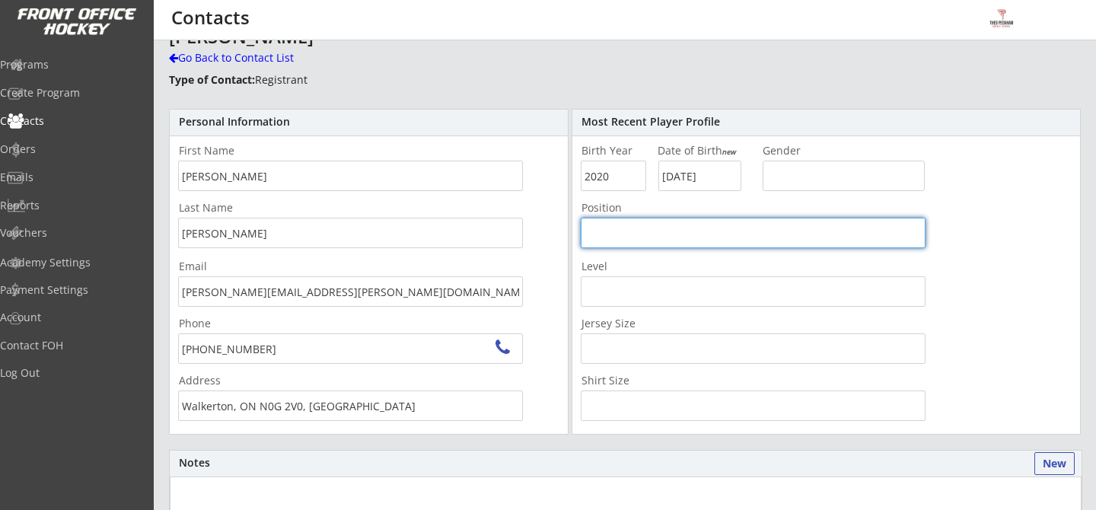
click at [739, 226] on input "input" at bounding box center [752, 233] width 345 height 30
click at [717, 231] on input "input" at bounding box center [752, 233] width 345 height 30
type input "Player"
click at [713, 295] on input "input" at bounding box center [752, 291] width 345 height 30
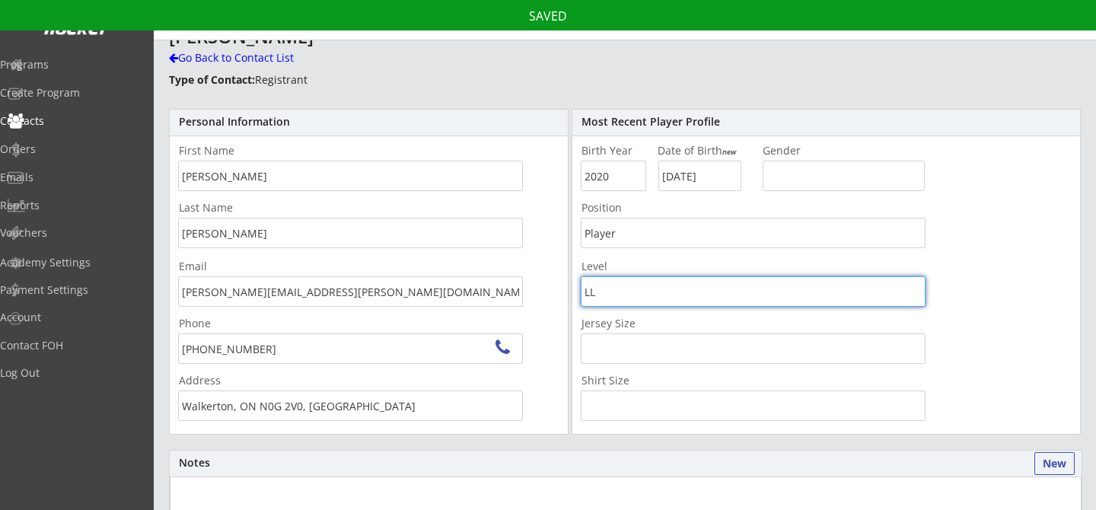
type input "LL"
click at [687, 346] on input "input" at bounding box center [752, 348] width 345 height 30
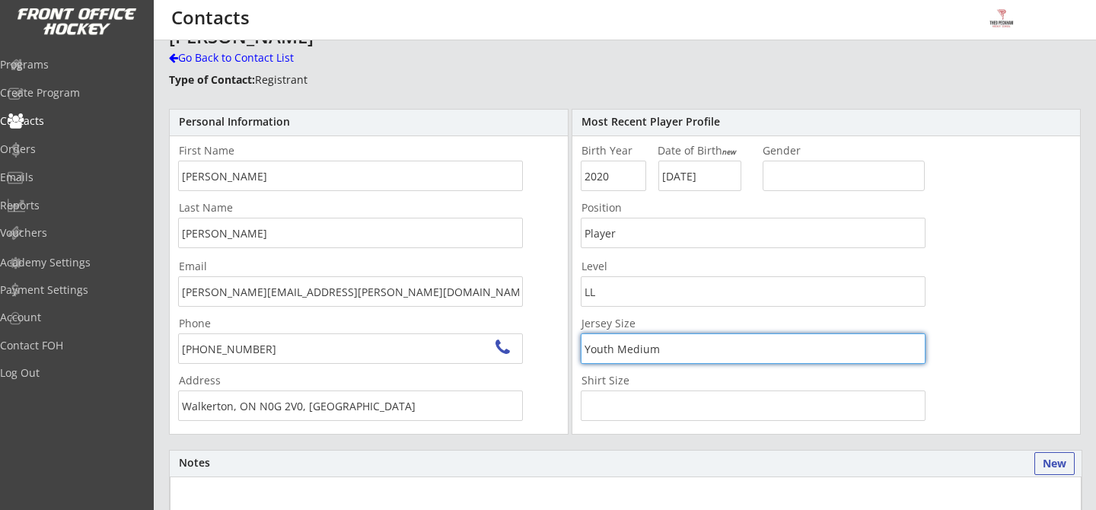
type input "Youth Medium"
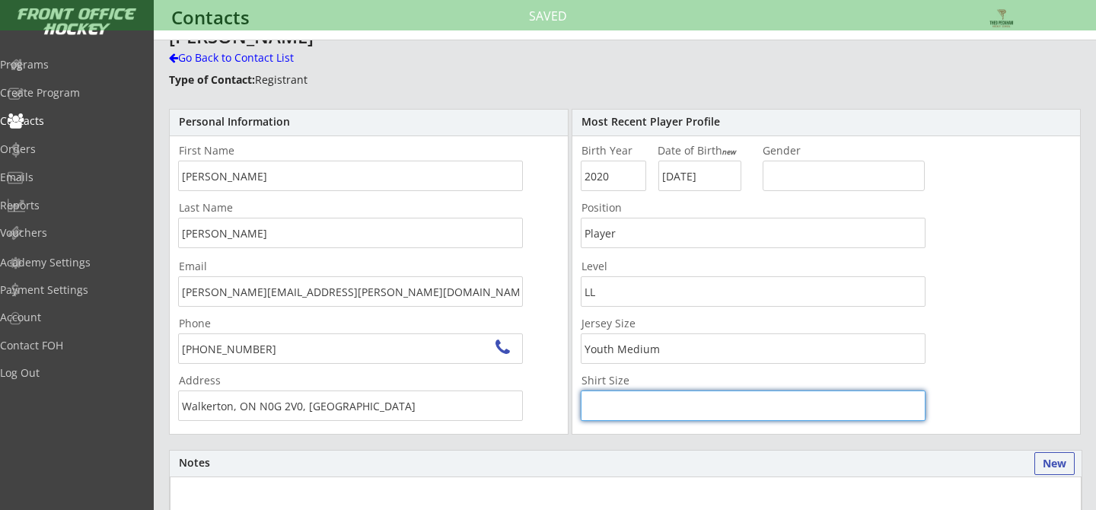
click at [746, 403] on input "input" at bounding box center [752, 405] width 345 height 30
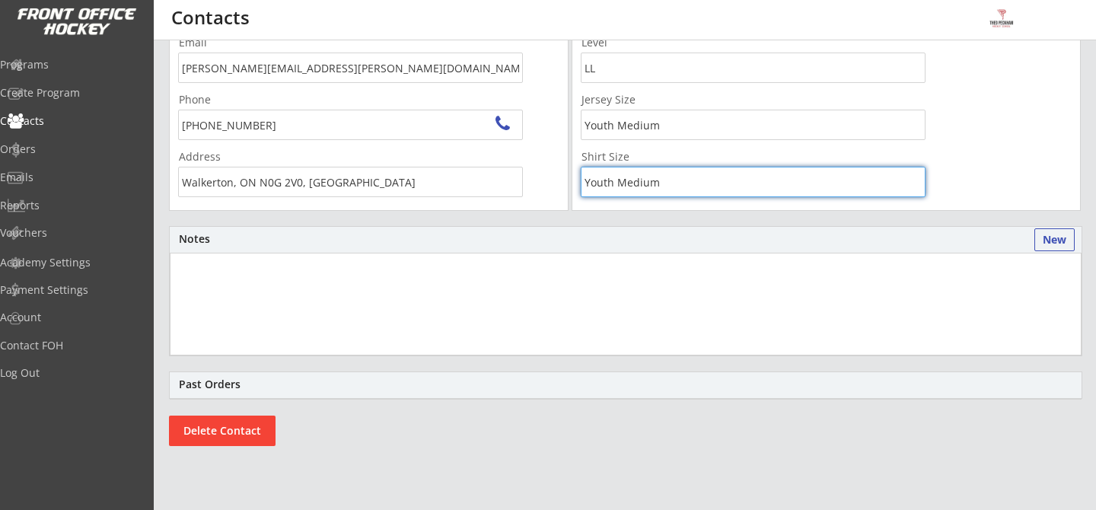
scroll to position [0, 0]
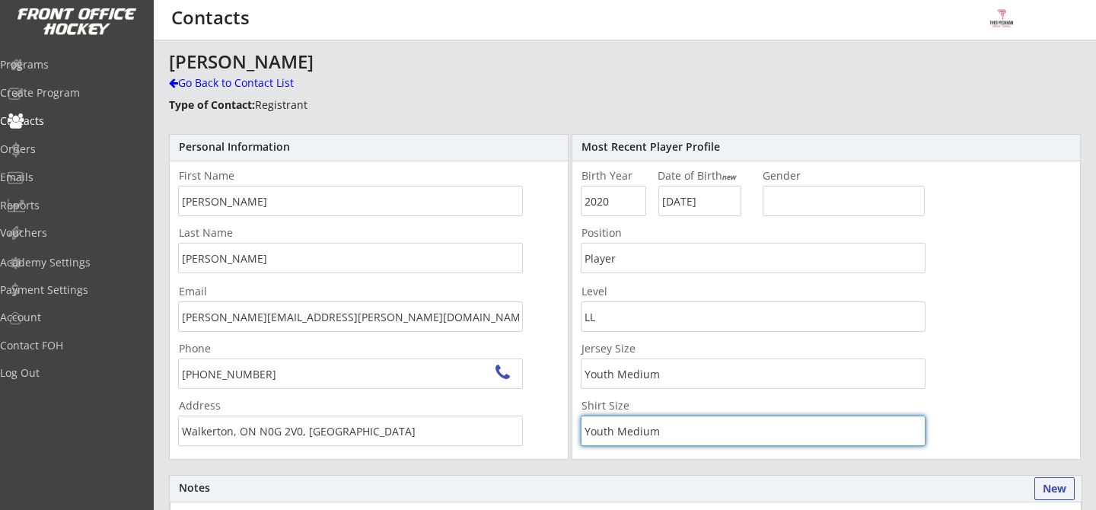
type input "Youth Medium"
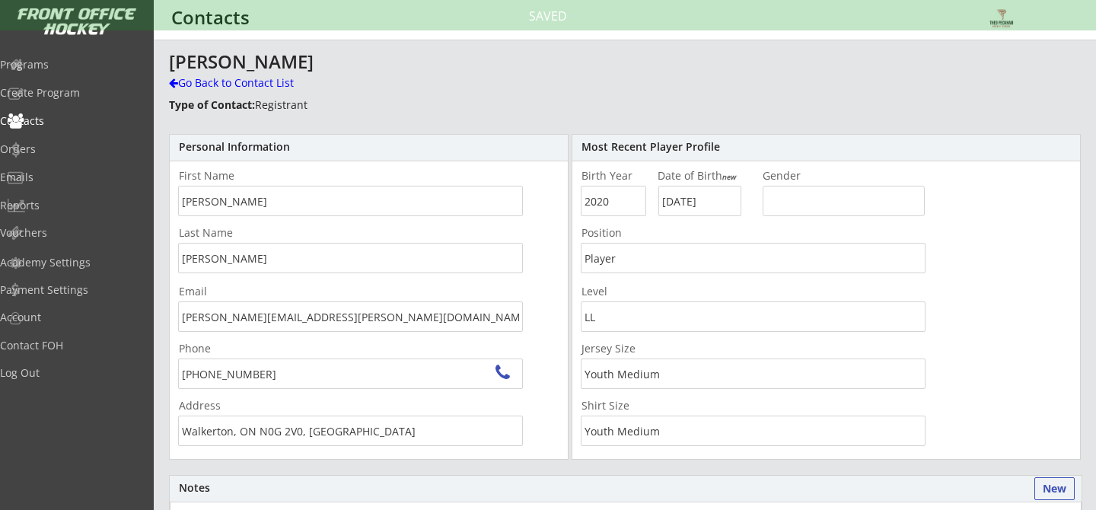
click at [855, 97] on div "Jay Kussmann Go Back to Contact List Type of Contact: Registrant Personal Infor…" at bounding box center [624, 401] width 911 height 698
click at [98, 68] on div "Programs" at bounding box center [72, 64] width 137 height 11
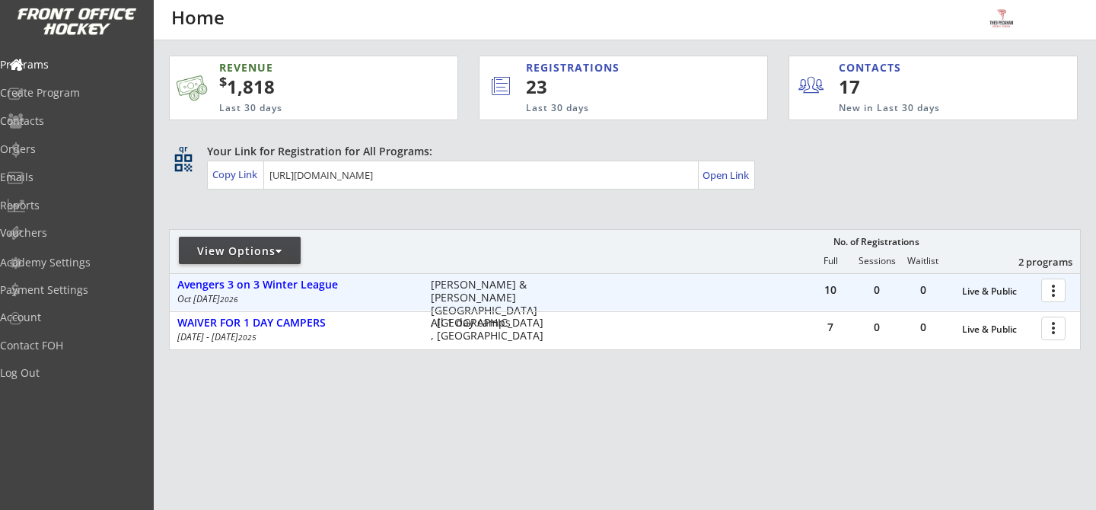
click at [1053, 288] on div at bounding box center [1055, 289] width 27 height 27
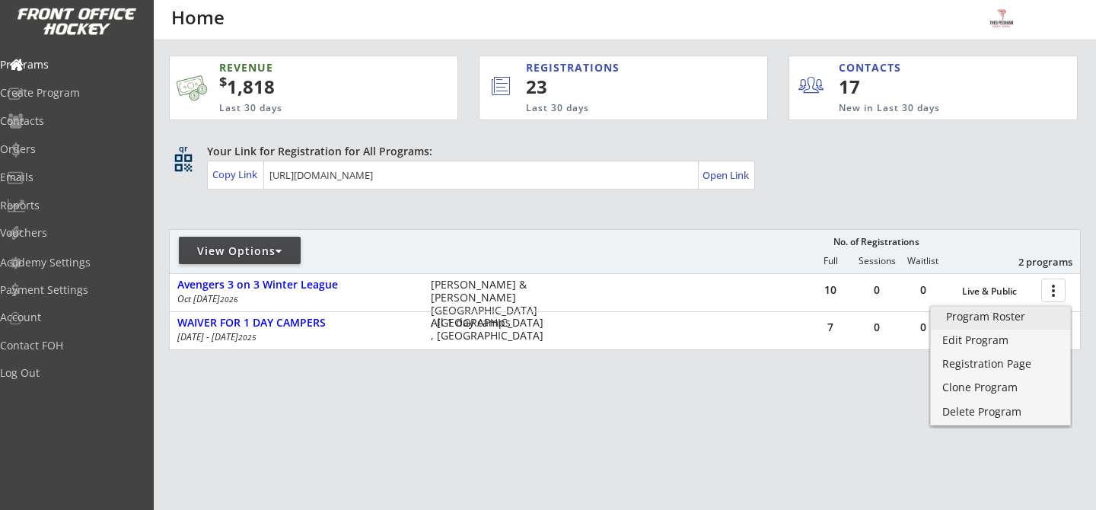
click at [1044, 316] on div "Program Roster" at bounding box center [1000, 316] width 109 height 11
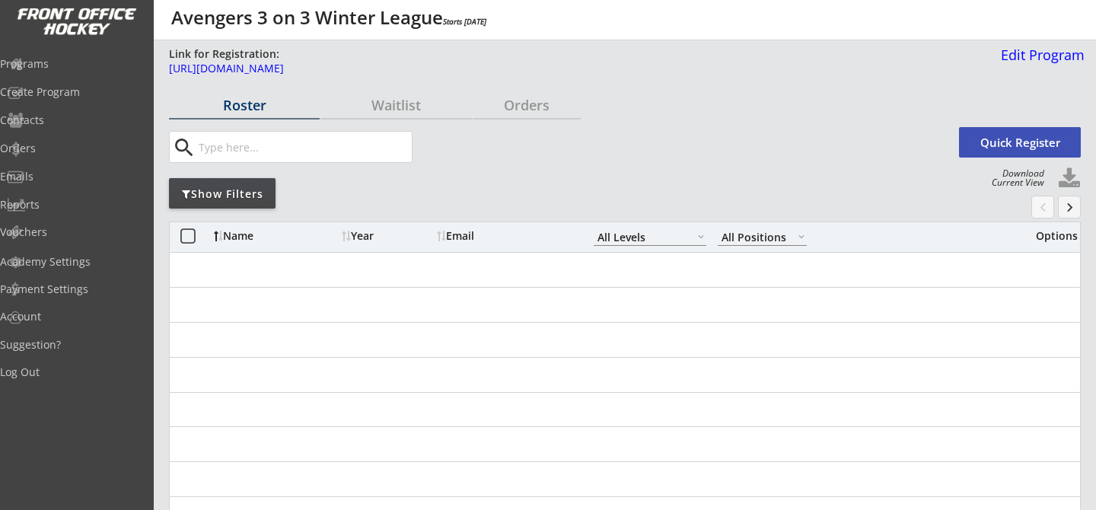
select select ""All Levels""
select select ""All Positions""
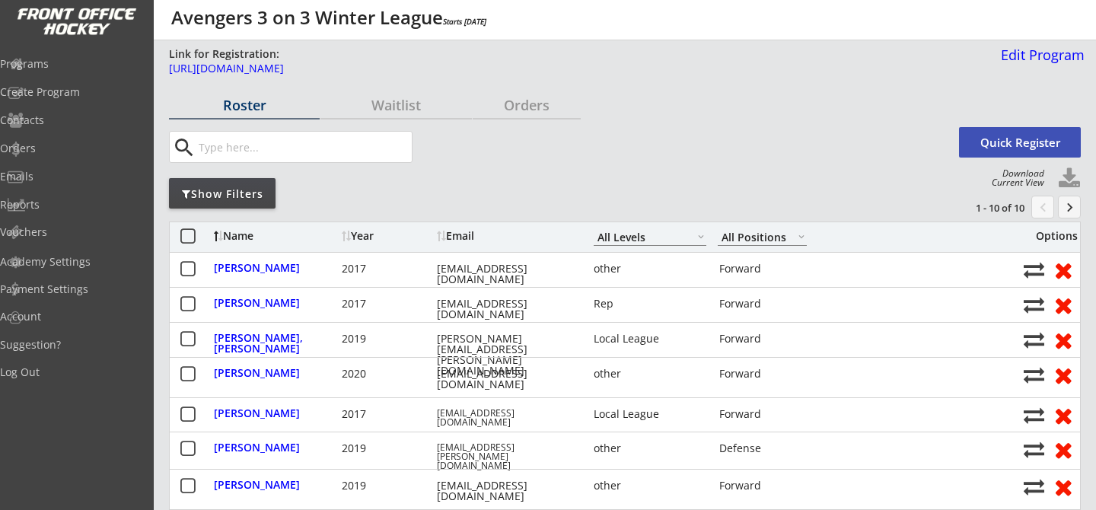
click at [1048, 139] on button "Quick Register" at bounding box center [1020, 142] width 122 height 30
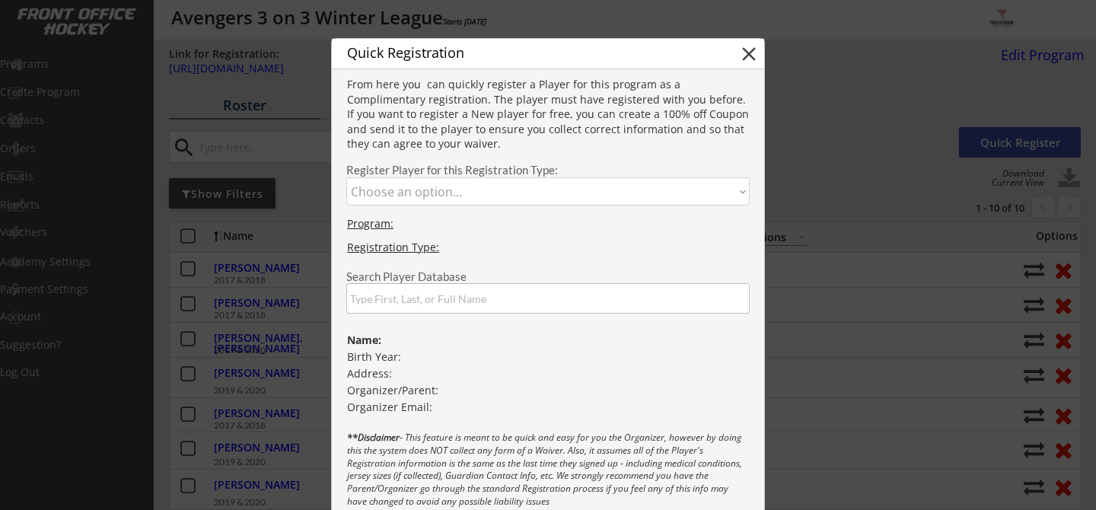
click at [480, 195] on select "Choose an option... 2017 & 2018 2019 & 2020 [DATE]-[DATE] Goalie [DATE]-[DATE] …" at bounding box center [547, 191] width 403 height 28
select select ""1348695171700984260__LOOKUP__1755895530099x938988377781305300""
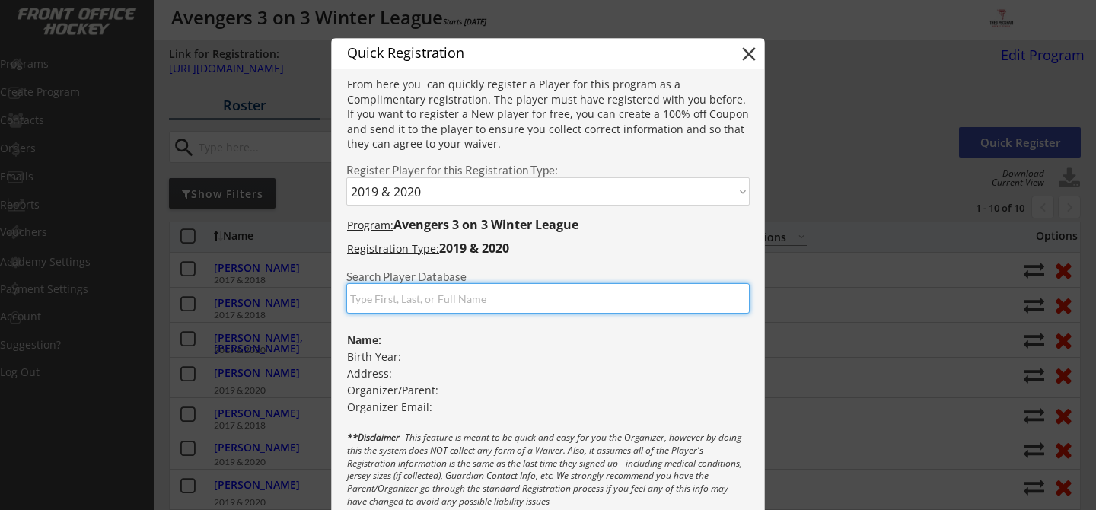
click at [483, 302] on input "input" at bounding box center [547, 298] width 403 height 30
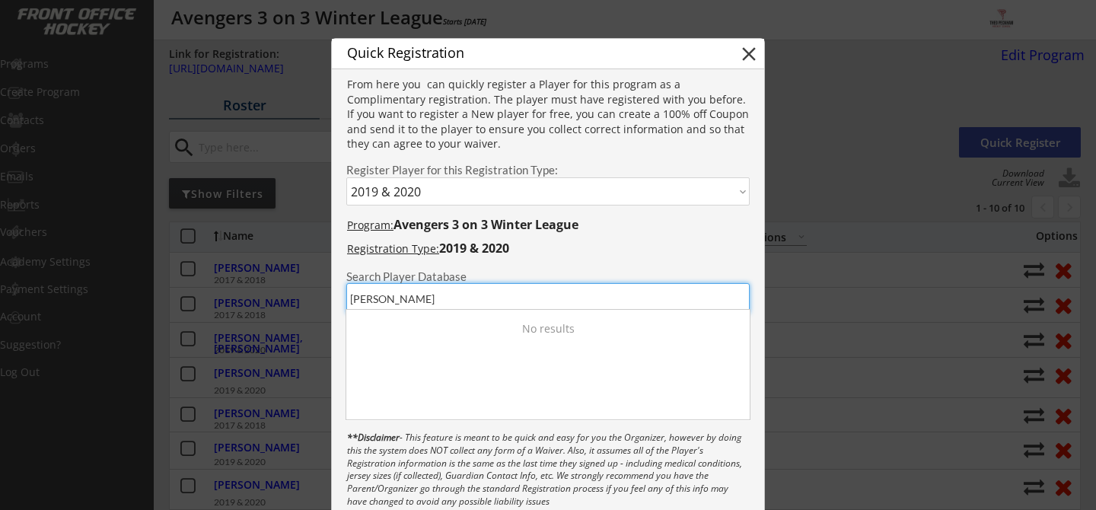
type input "J"
type input "K"
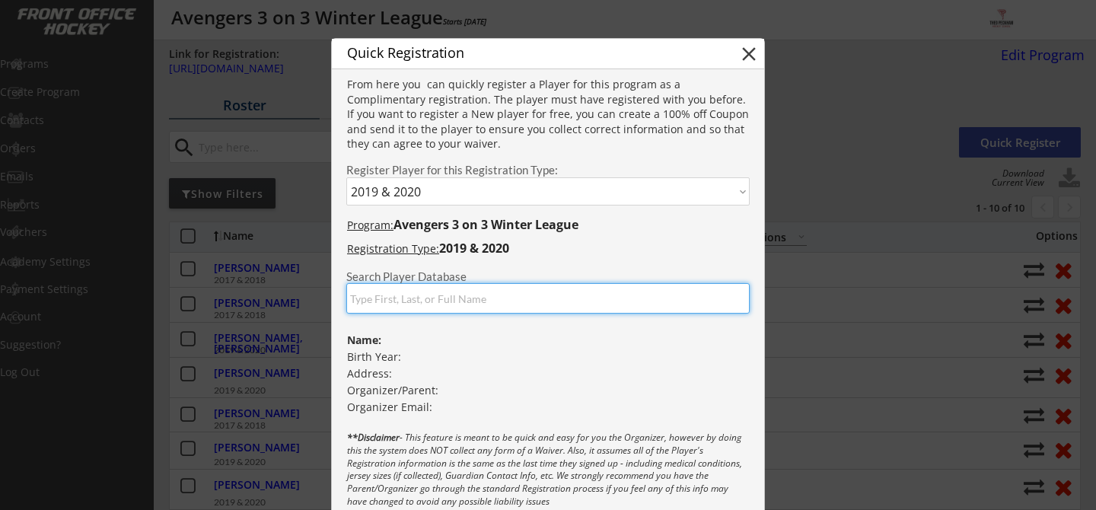
click at [743, 56] on button "close" at bounding box center [748, 54] width 23 height 23
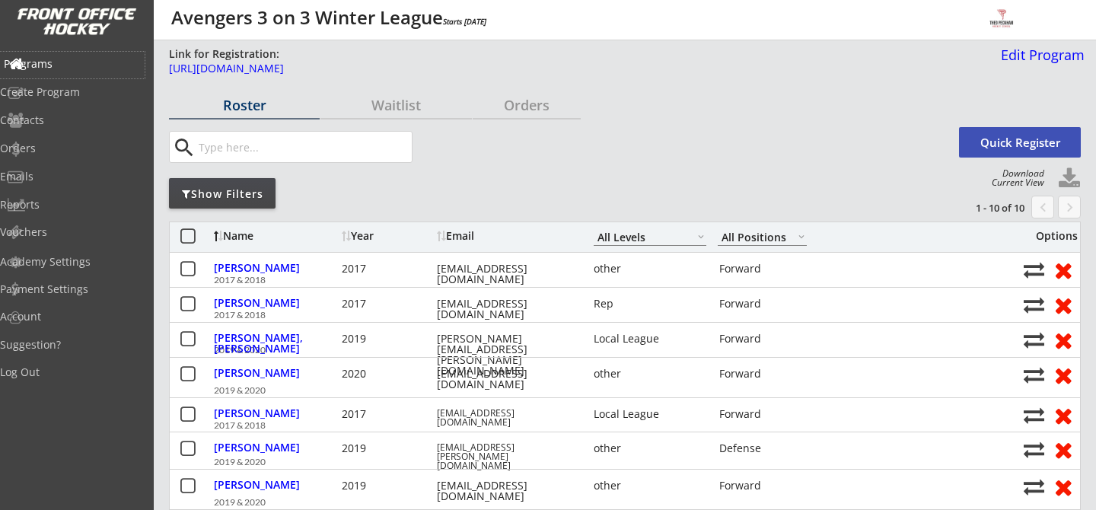
click at [43, 71] on div "Programs" at bounding box center [72, 65] width 145 height 27
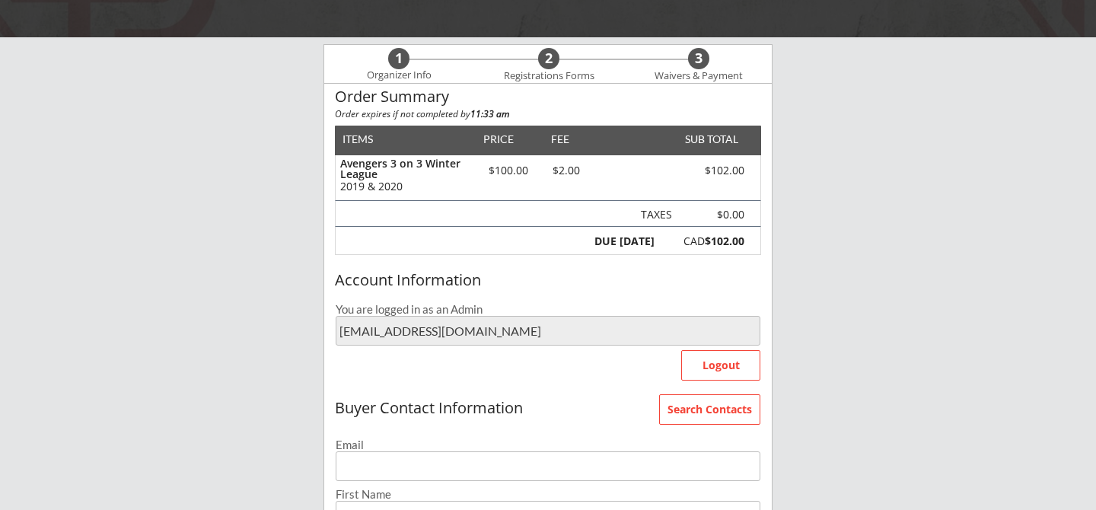
scroll to position [144, 0]
